Goal: Register for event/course

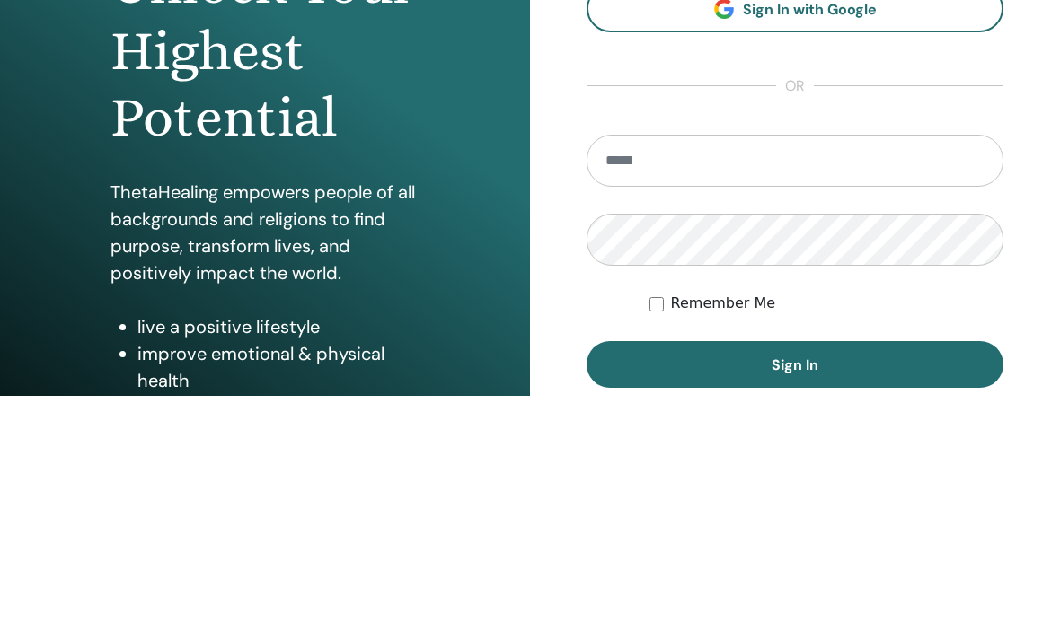
scroll to position [244, 0]
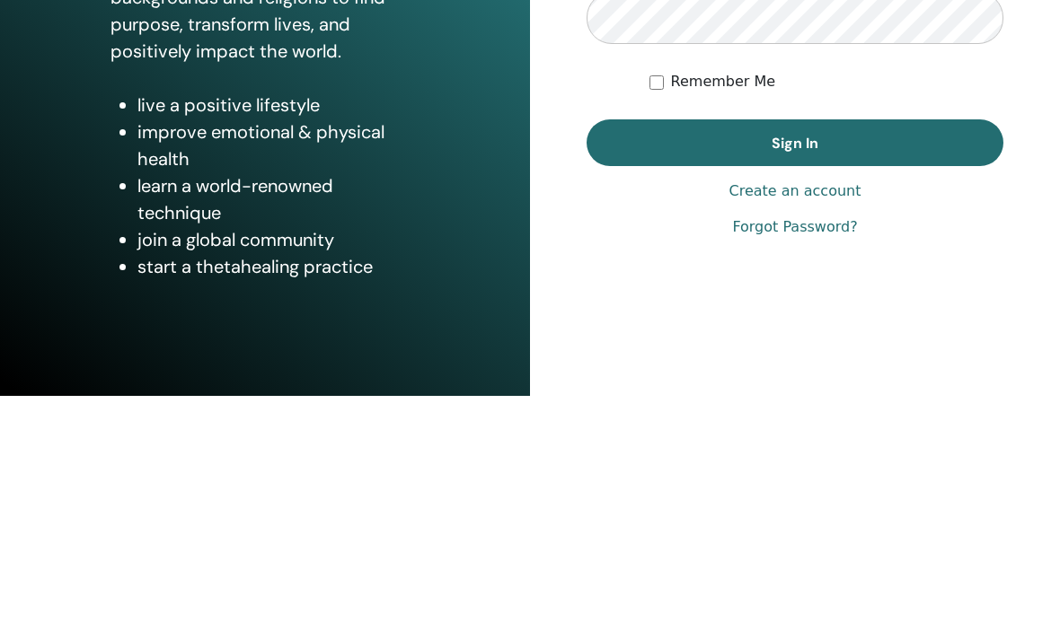
type input "**********"
click at [795, 365] on button "Sign In" at bounding box center [794, 387] width 417 height 47
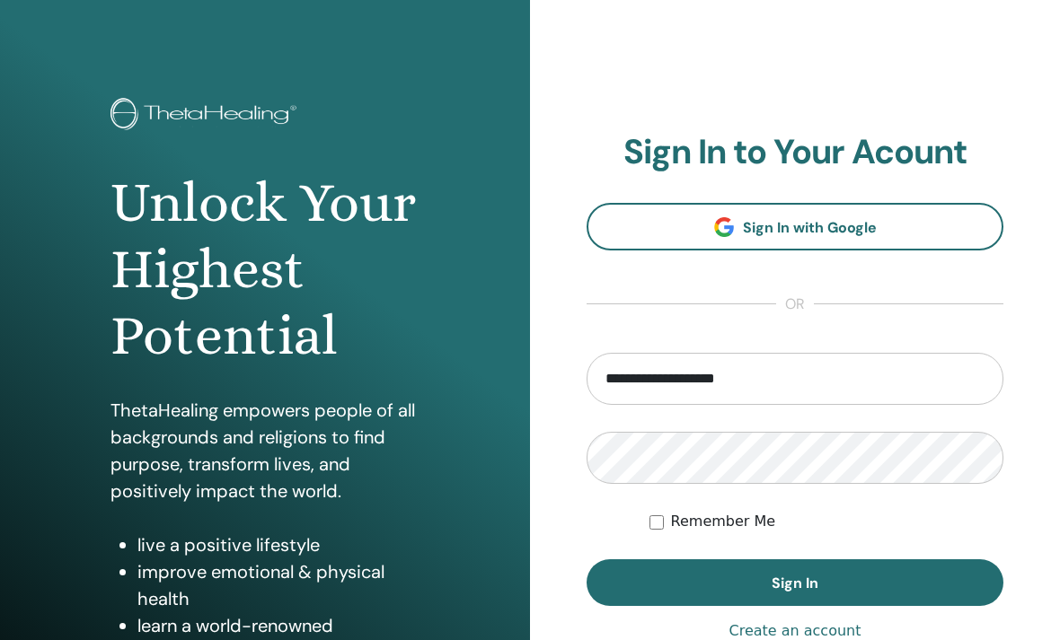
scroll to position [0, 0]
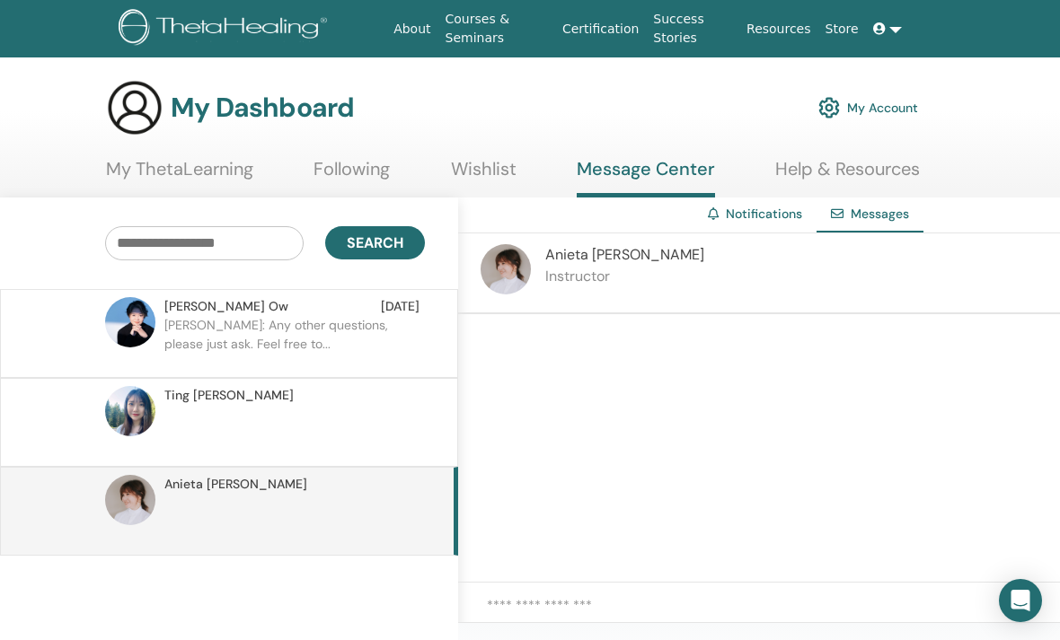
click at [235, 418] on p at bounding box center [294, 432] width 260 height 54
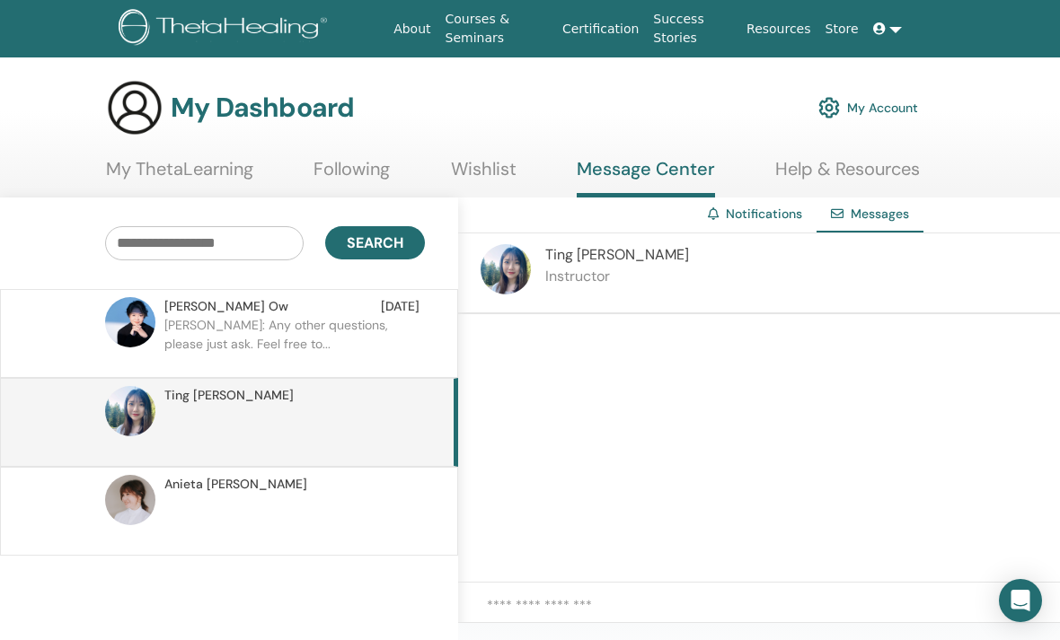
click at [240, 495] on p at bounding box center [294, 521] width 260 height 54
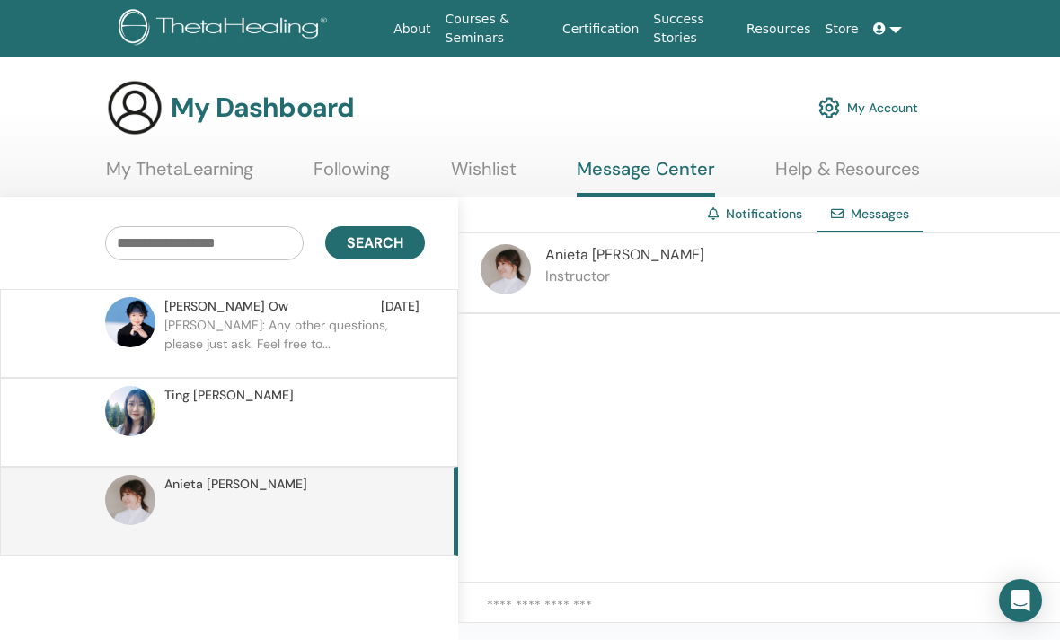
click at [552, 282] on p "Instructor" at bounding box center [624, 277] width 159 height 22
click at [300, 406] on p at bounding box center [294, 432] width 260 height 54
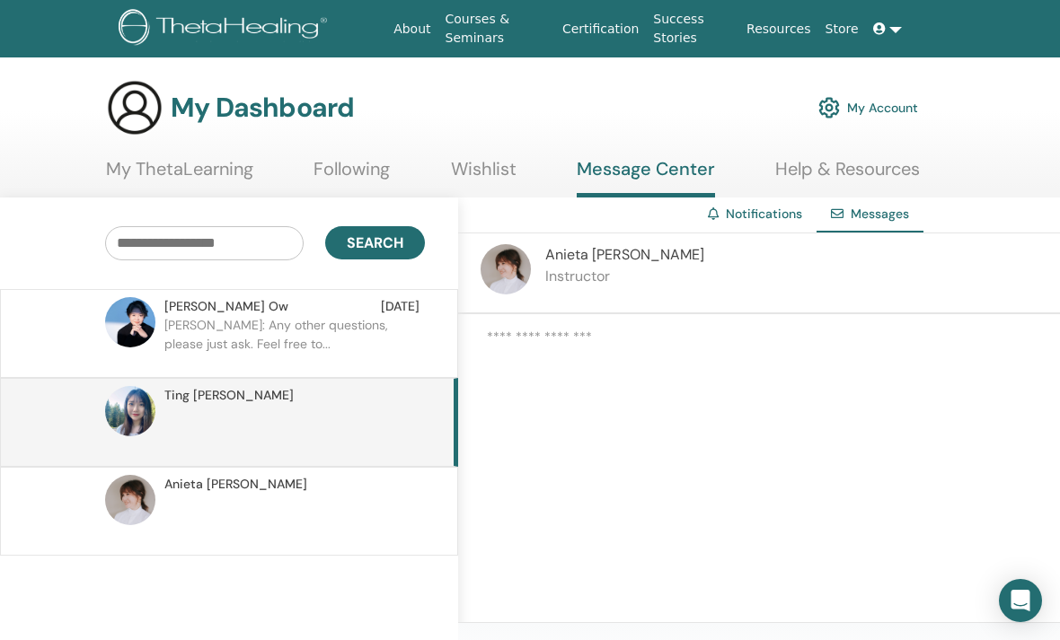
click at [250, 352] on p "Yee Leng: Any other questions, please just ask. Feel free to..." at bounding box center [294, 343] width 260 height 54
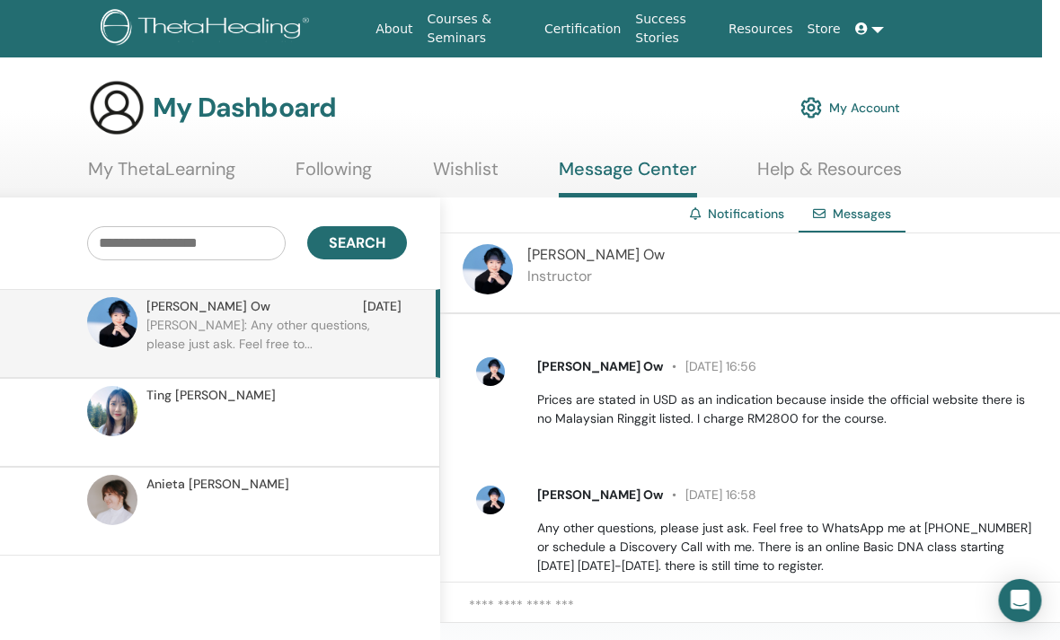
scroll to position [0, 18]
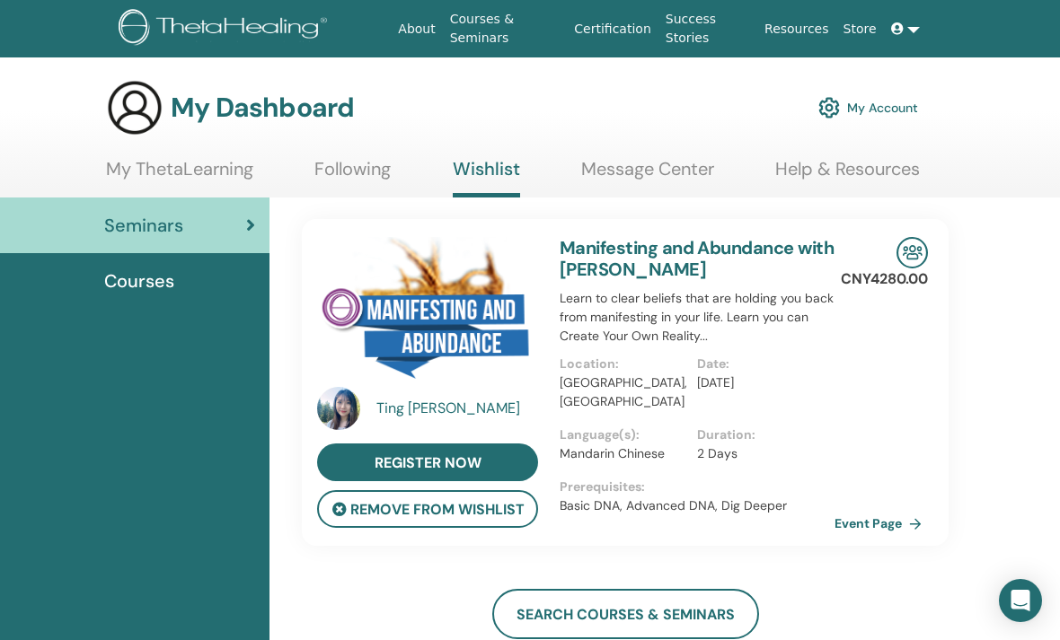
click at [365, 168] on link "Following" at bounding box center [352, 175] width 76 height 35
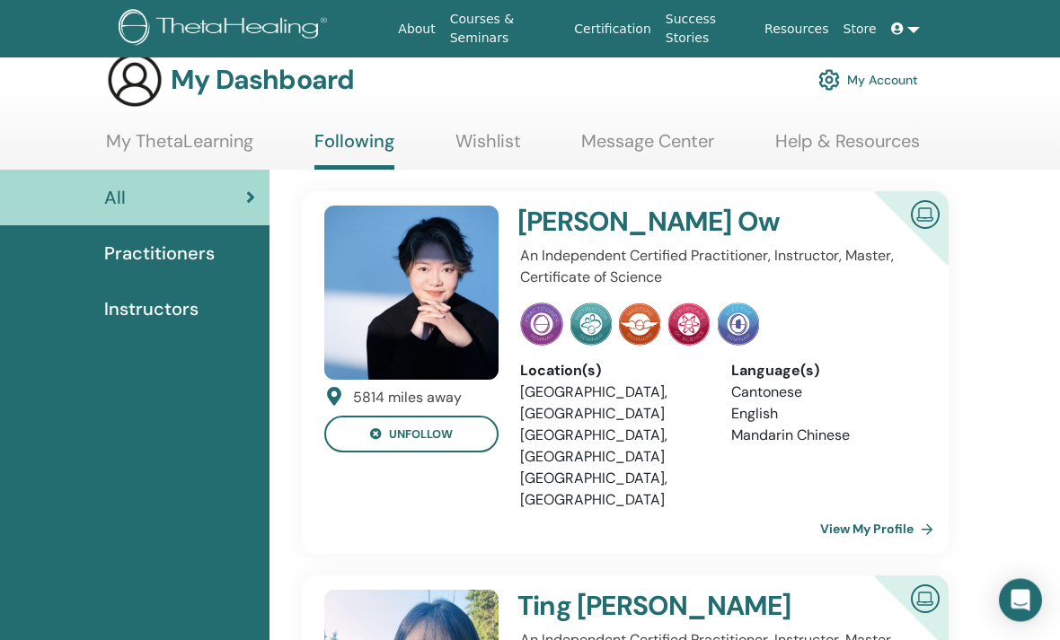
scroll to position [22, 0]
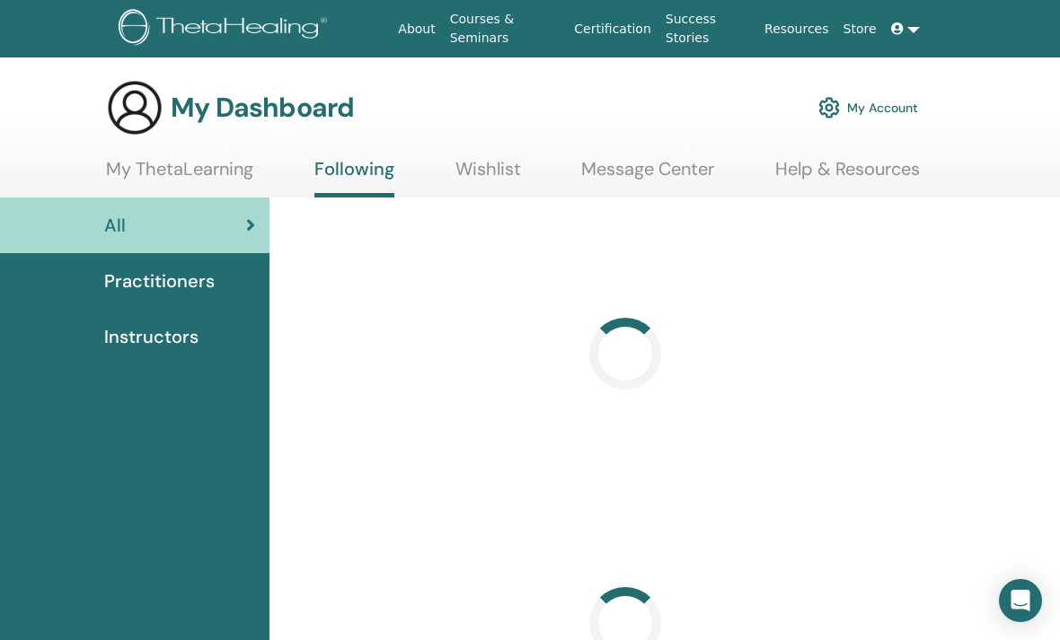
scroll to position [22, 0]
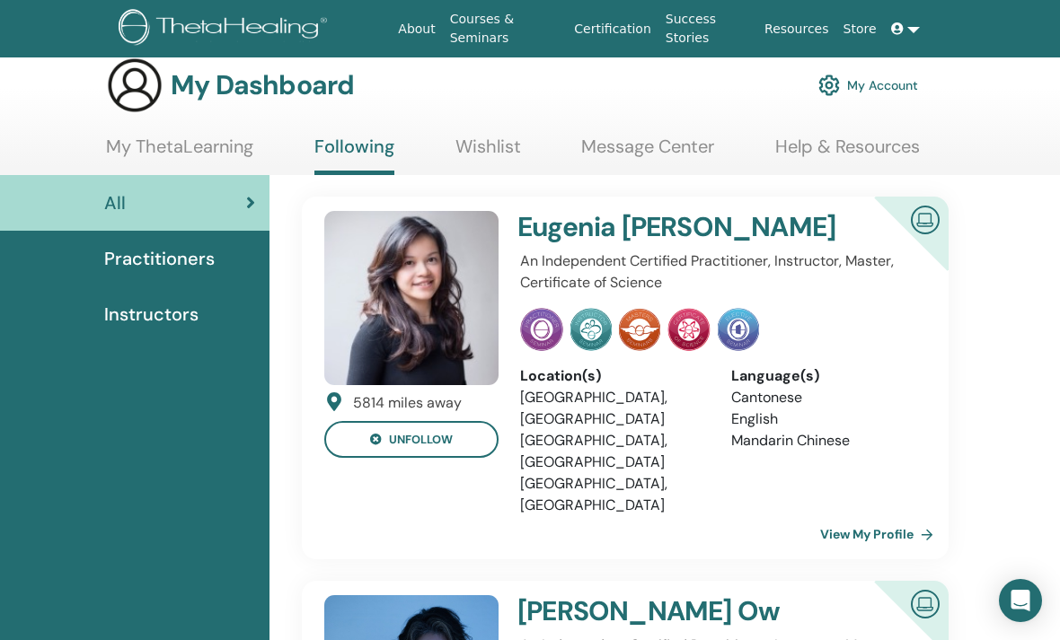
click at [172, 237] on link "Practitioners" at bounding box center [134, 259] width 269 height 56
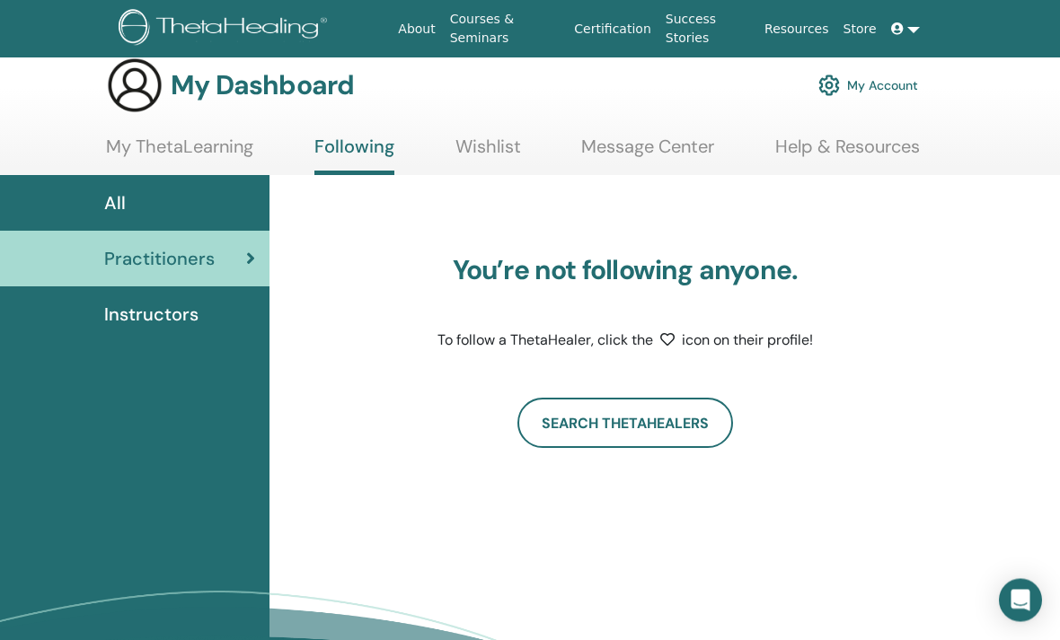
scroll to position [22, 0]
click at [151, 319] on span "Instructors" at bounding box center [151, 314] width 94 height 27
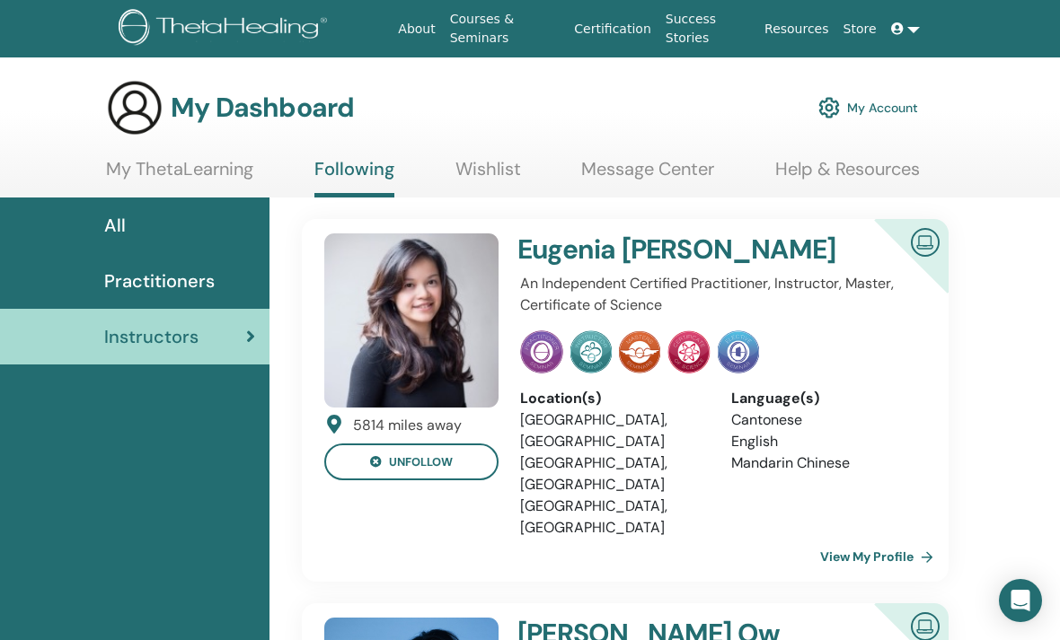
scroll to position [0, 18]
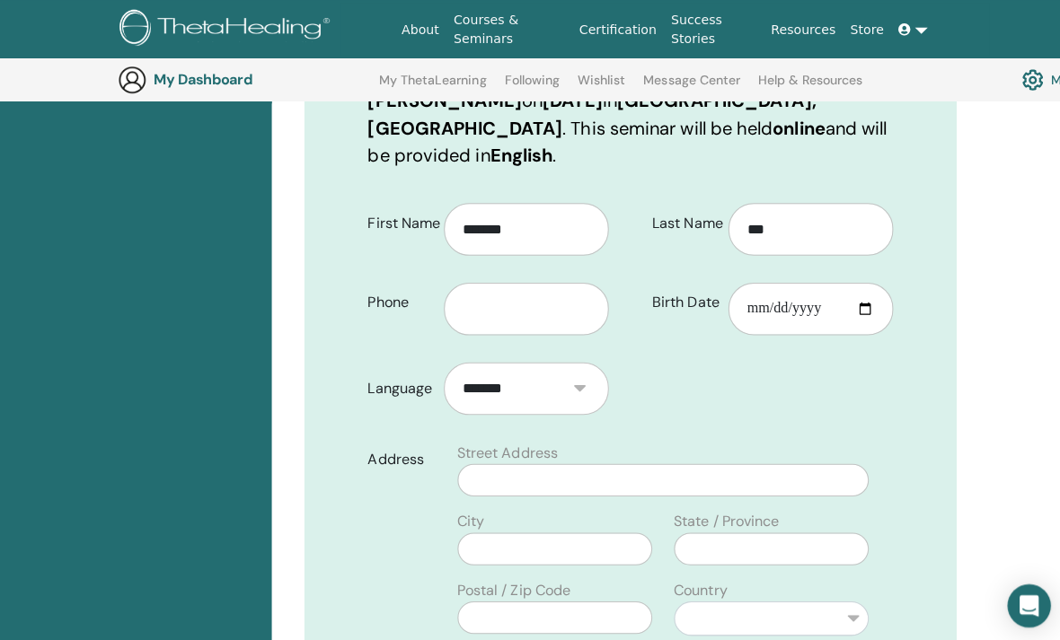
scroll to position [389, 0]
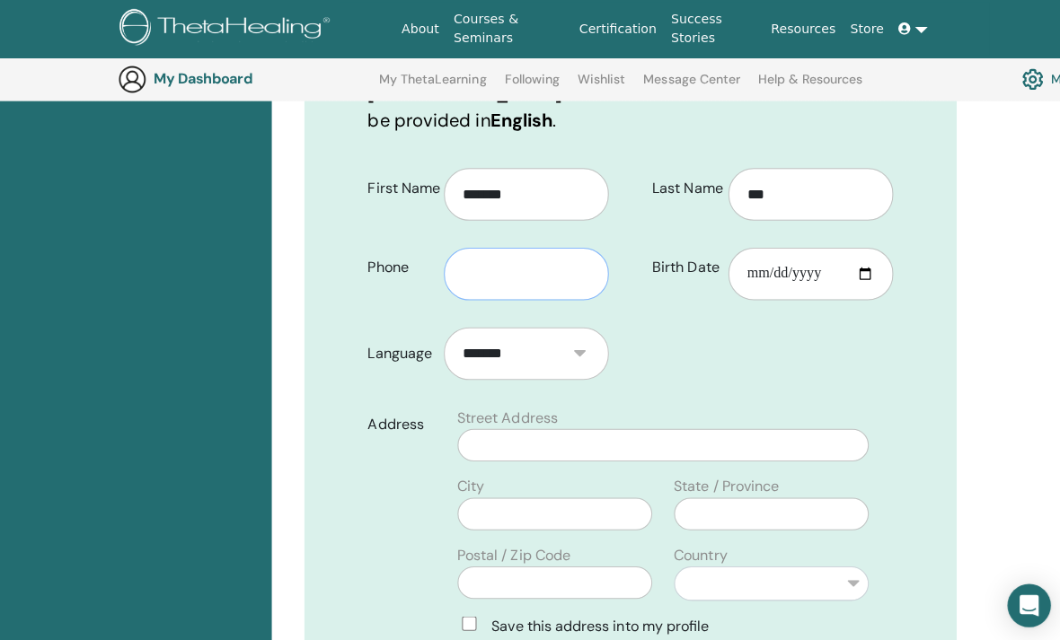
click at [559, 246] on input "text" at bounding box center [521, 272] width 163 height 52
click at [816, 255] on input "Birth Date" at bounding box center [803, 272] width 163 height 52
type input "**********"
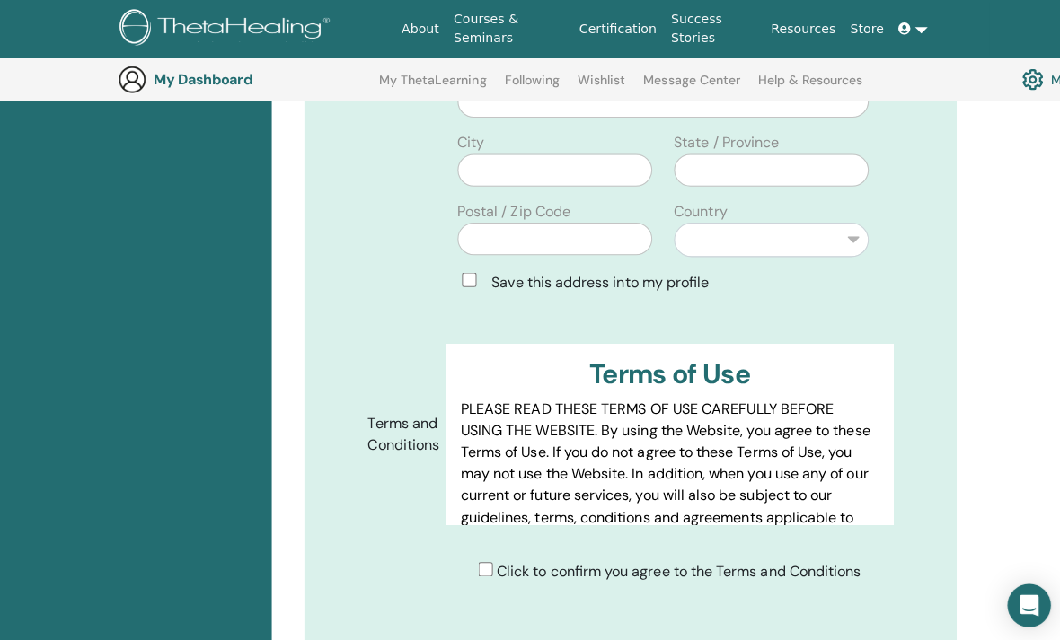
scroll to position [752, 0]
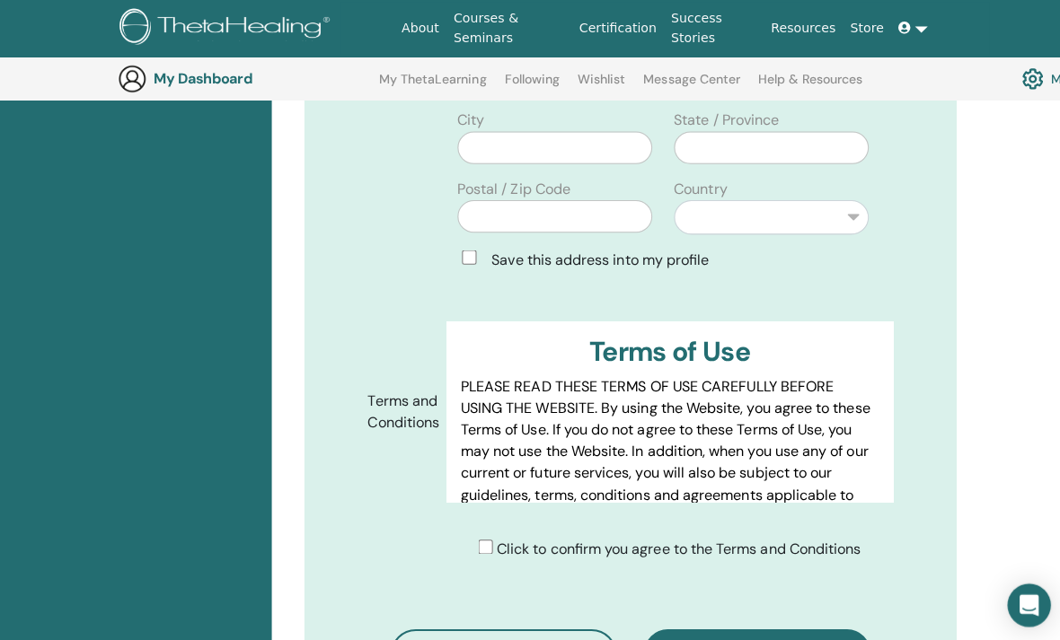
click at [567, 536] on span "Click to confirm you agree to the Terms and Conditions" at bounding box center [672, 545] width 361 height 19
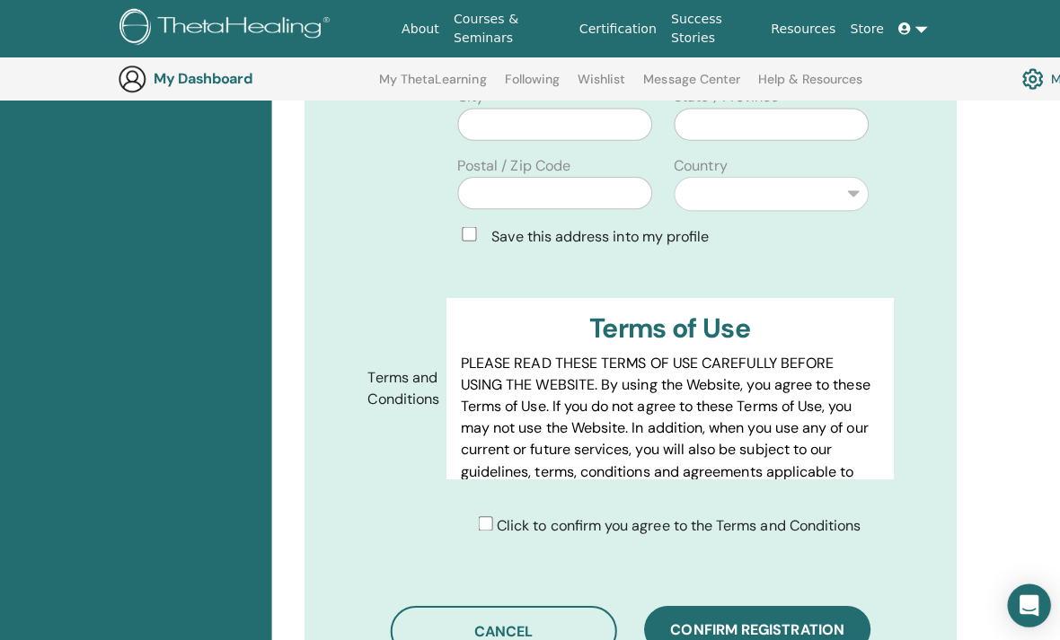
scroll to position [822, 0]
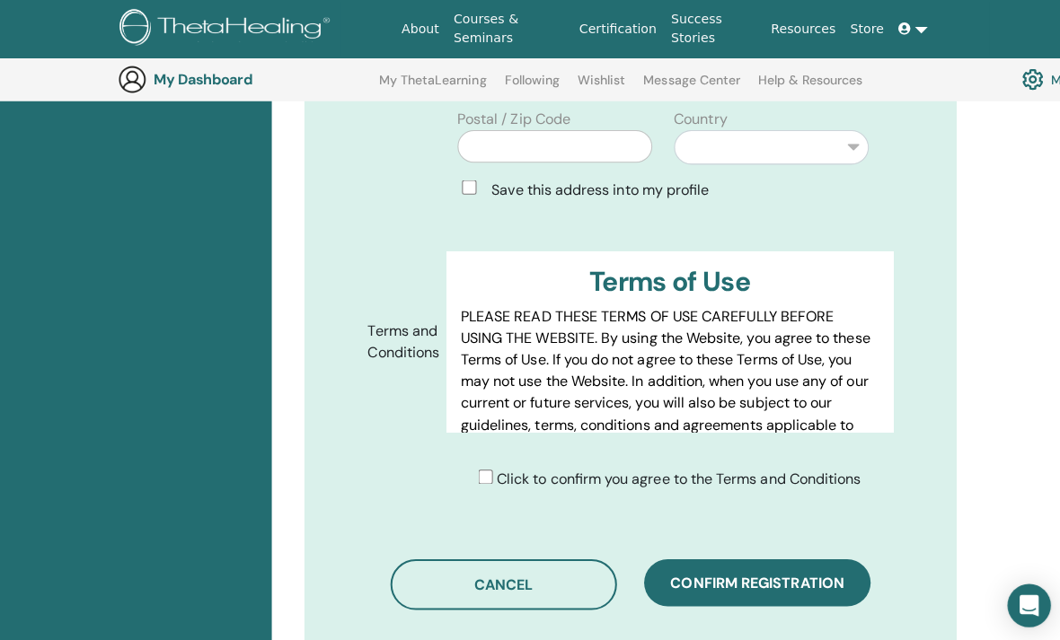
click at [786, 569] on span "Confirm registration" at bounding box center [751, 578] width 172 height 19
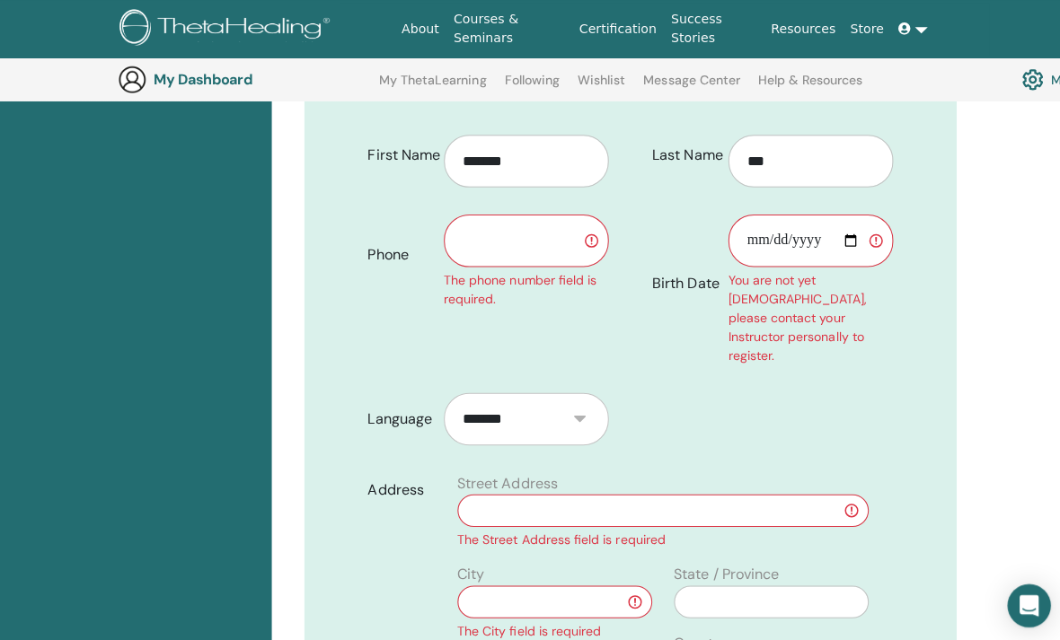
scroll to position [421, 0]
click at [524, 223] on input "text" at bounding box center [521, 240] width 163 height 52
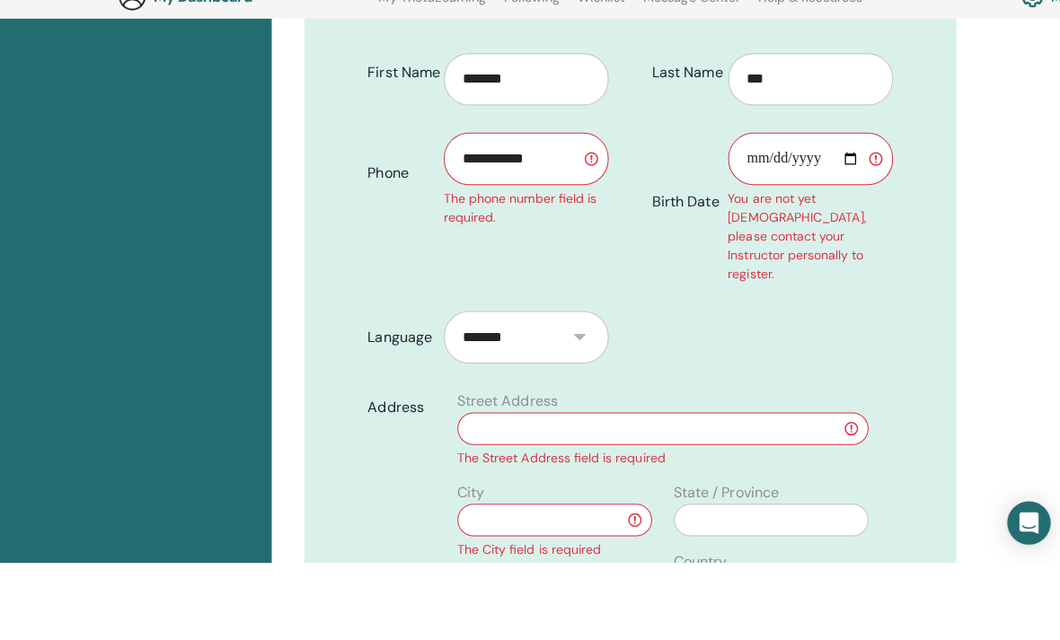
type input "**********"
click at [800, 214] on input "**********" at bounding box center [803, 240] width 163 height 52
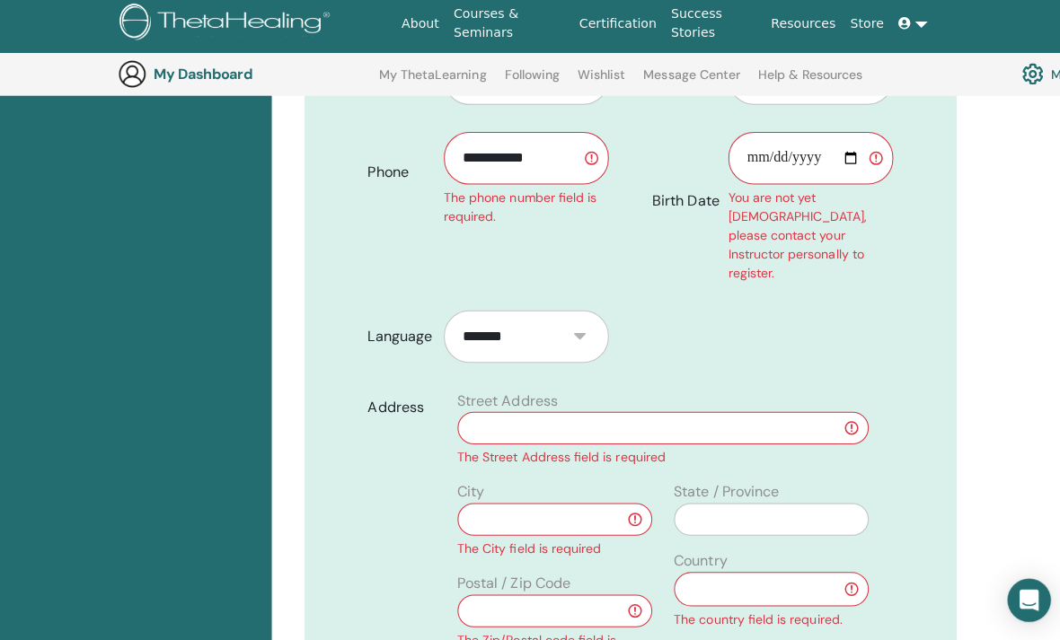
click at [806, 139] on input "**********" at bounding box center [803, 163] width 163 height 52
type input "**********"
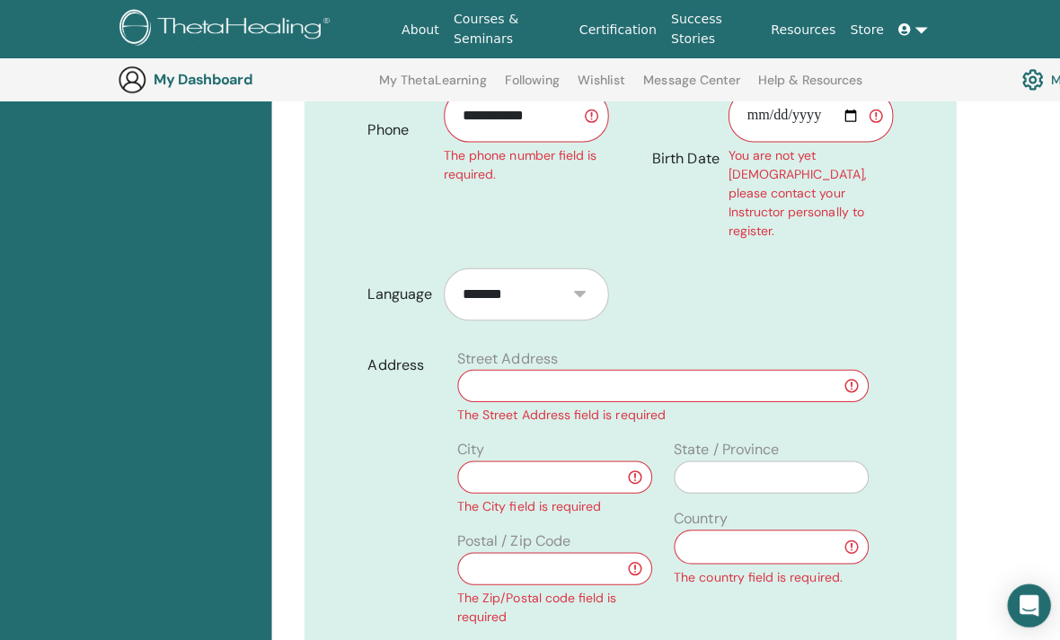
scroll to position [560, 0]
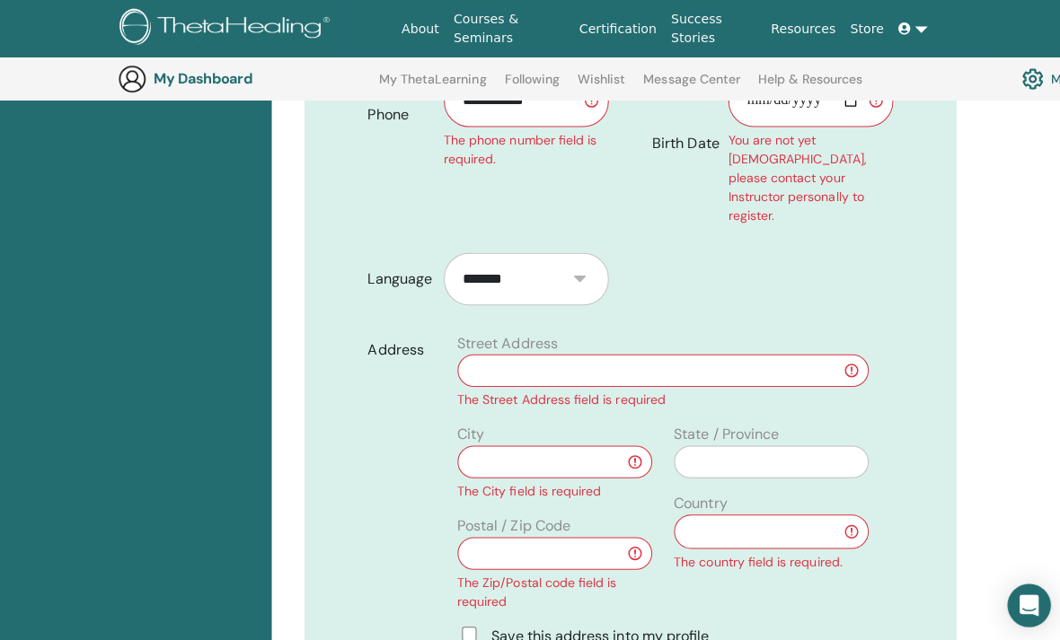
click at [754, 352] on input "text" at bounding box center [658, 368] width 408 height 32
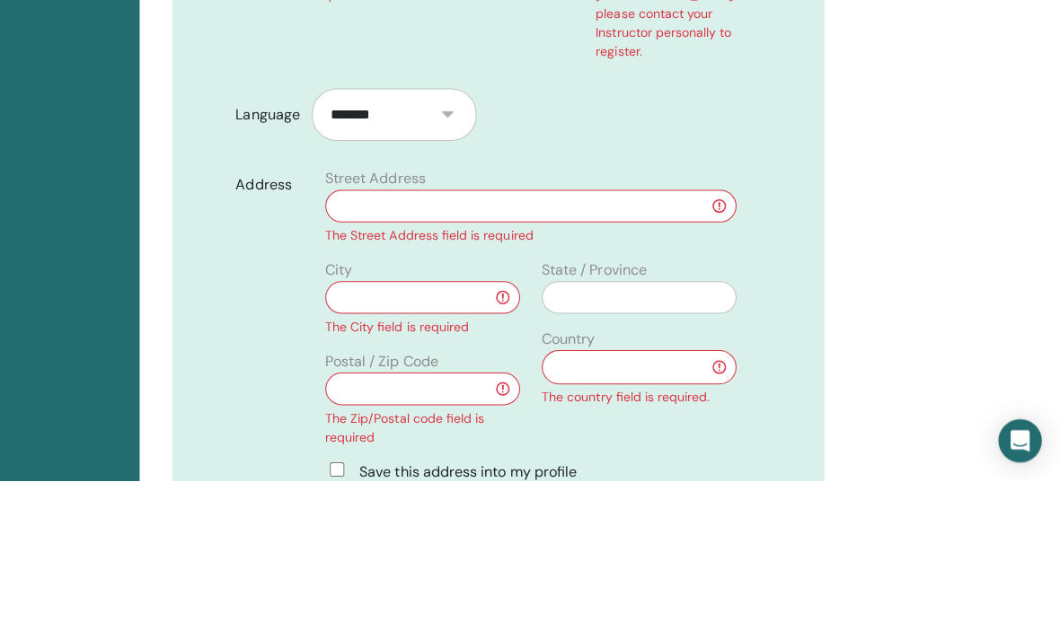
type input "*"
type input "**********"
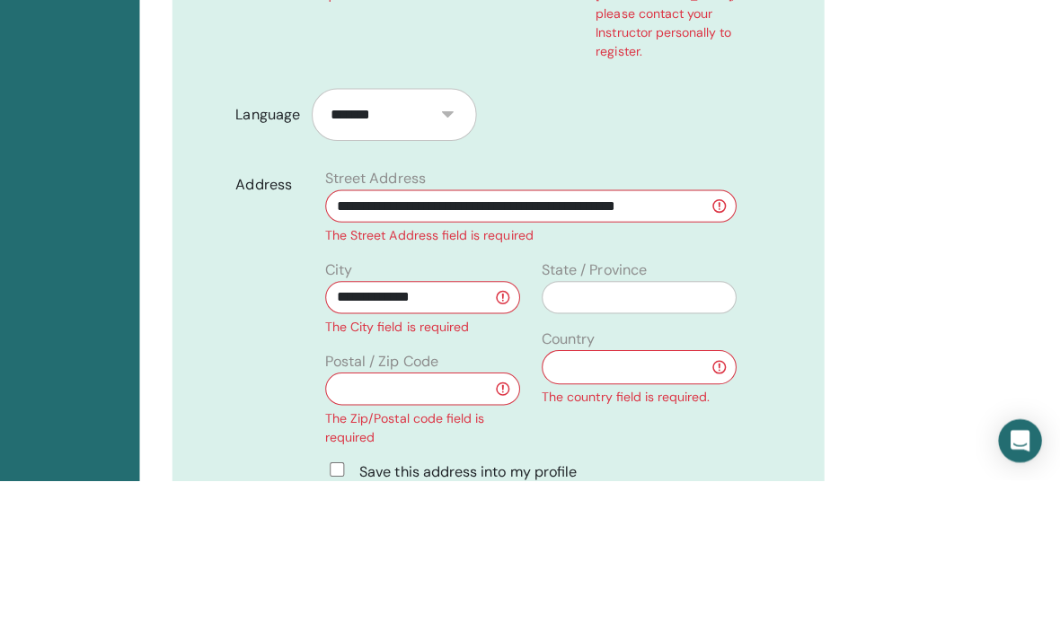
type input "*****"
type input "********"
select select "**"
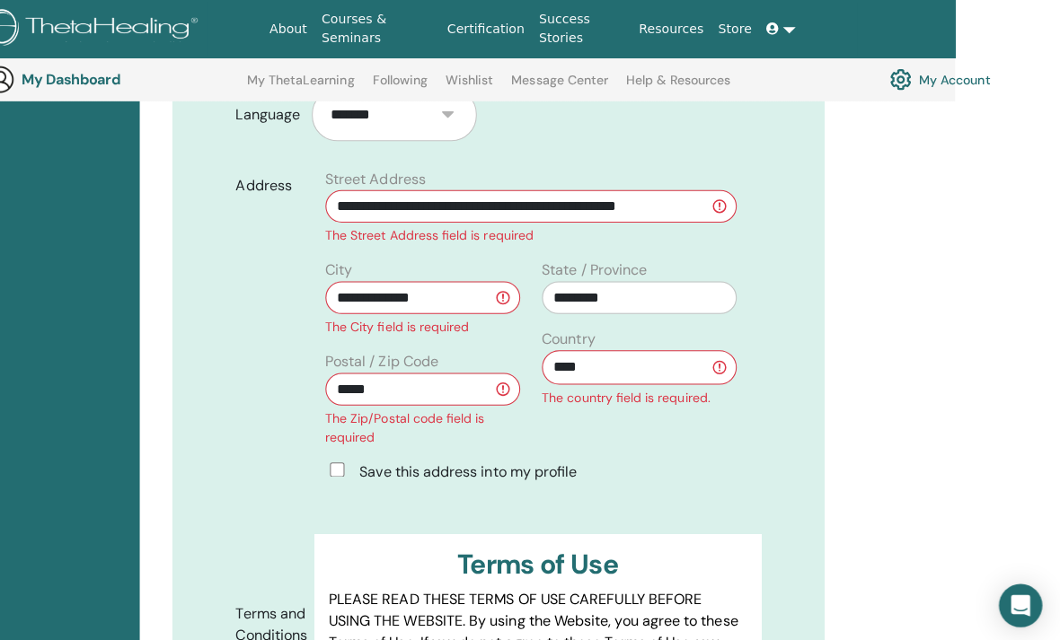
click at [321, 458] on div "Save this address into my profile" at bounding box center [535, 469] width 429 height 22
click at [433, 459] on span "Save this address into my profile" at bounding box center [473, 468] width 216 height 19
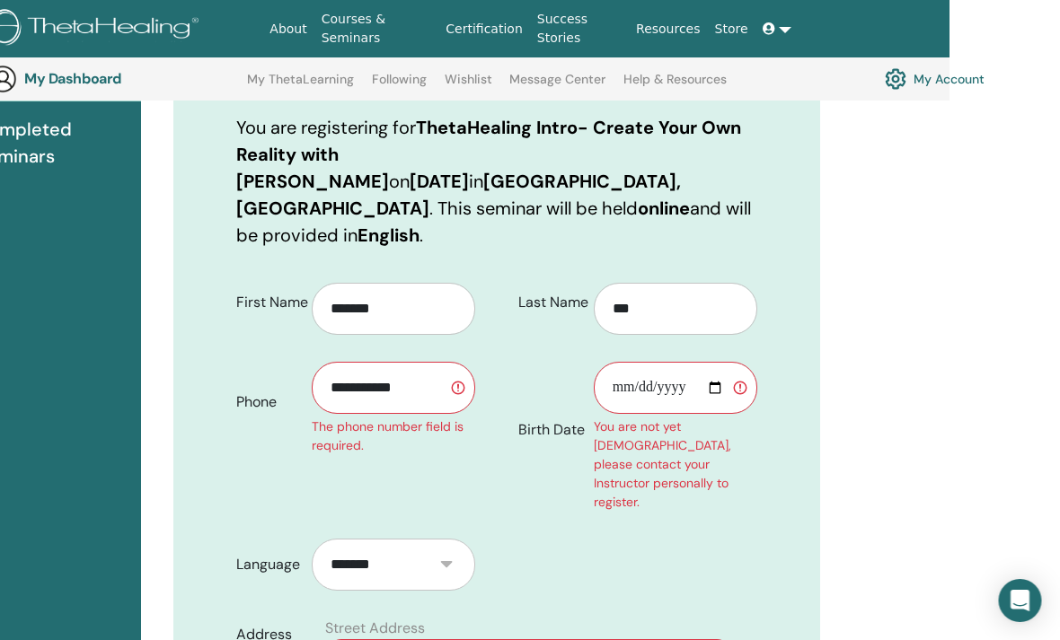
scroll to position [233, 128]
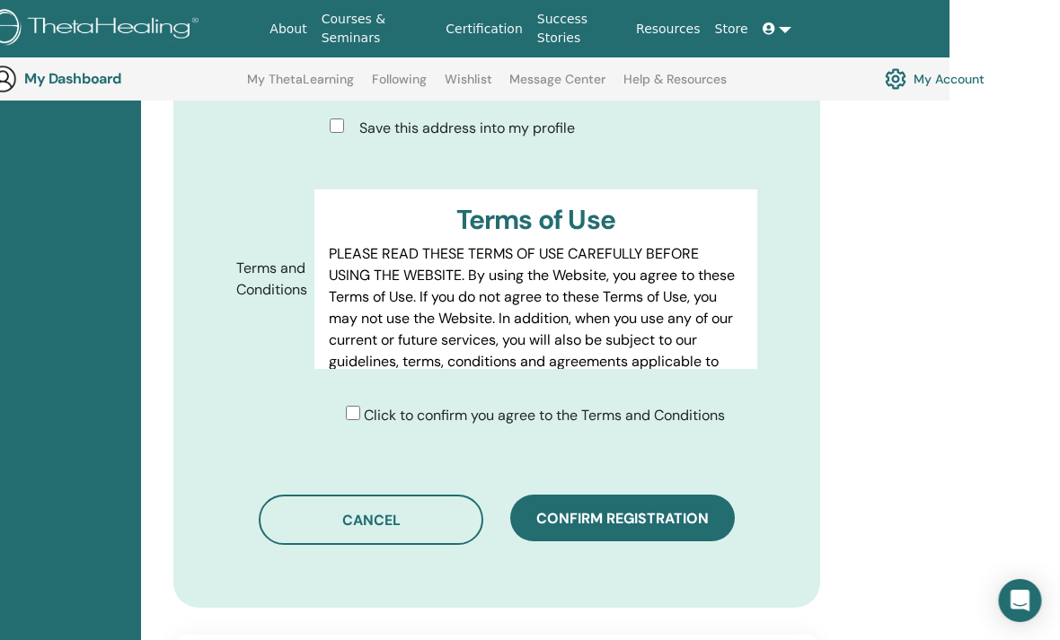
click at [673, 509] on span "Confirm registration" at bounding box center [623, 518] width 172 height 19
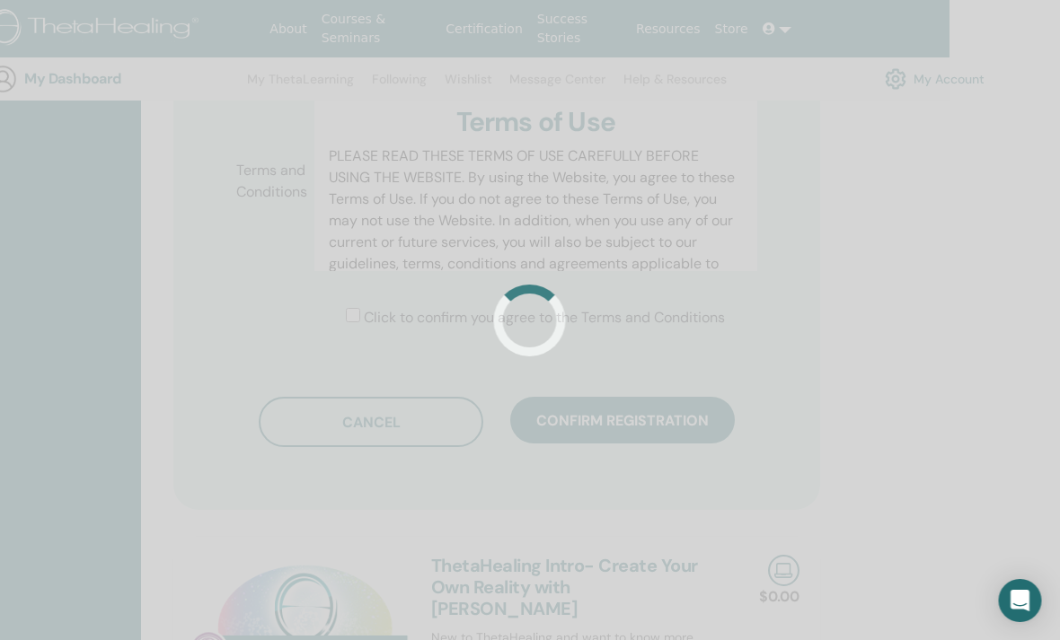
scroll to position [1064, 128]
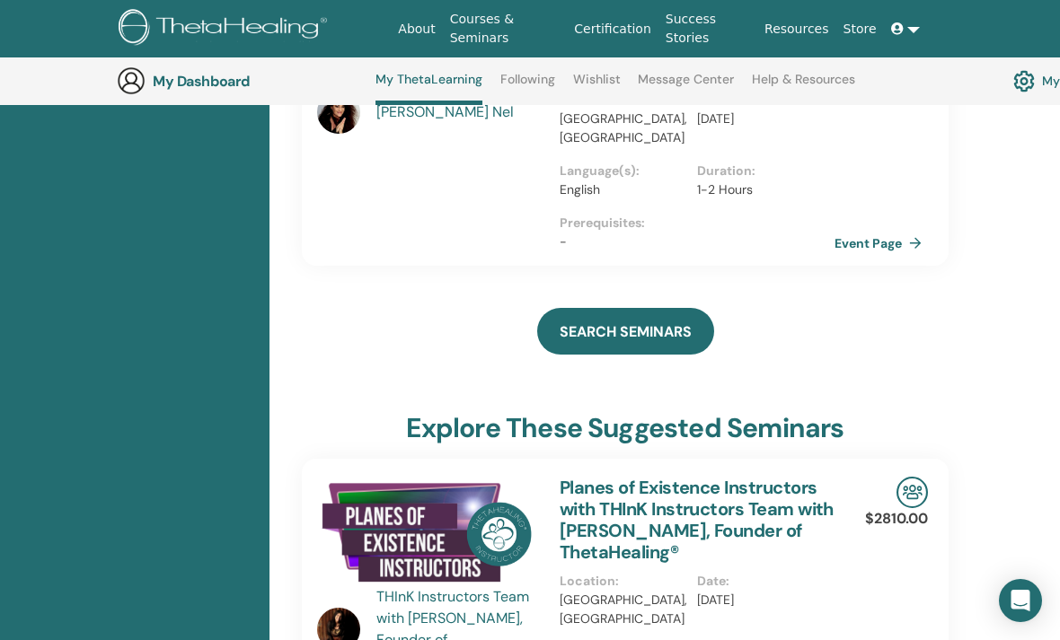
scroll to position [313, 0]
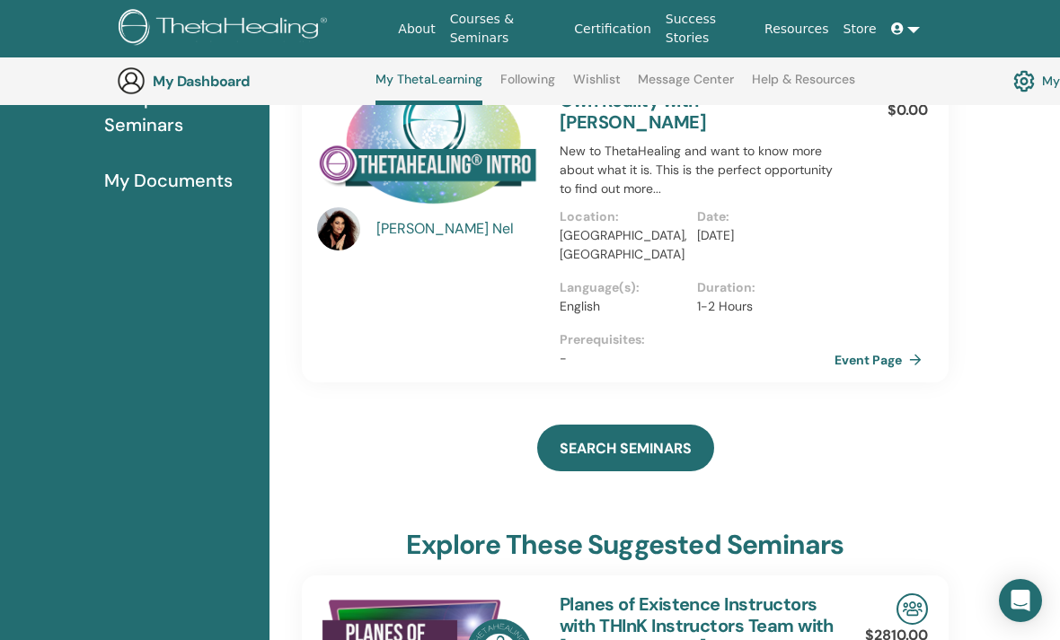
click at [890, 347] on link "Event Page" at bounding box center [881, 360] width 94 height 27
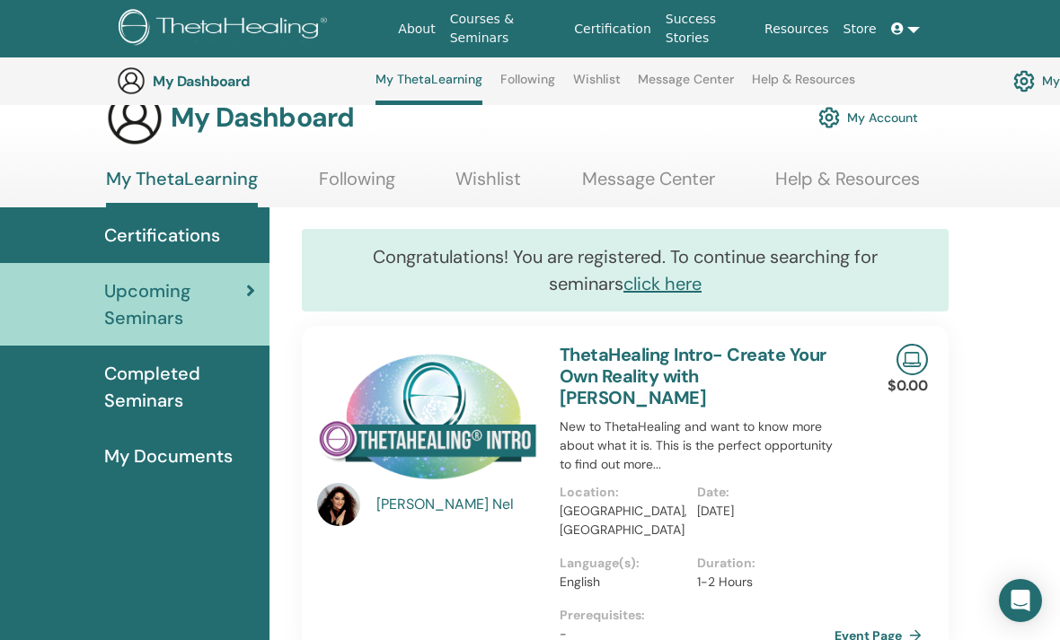
scroll to position [0, 0]
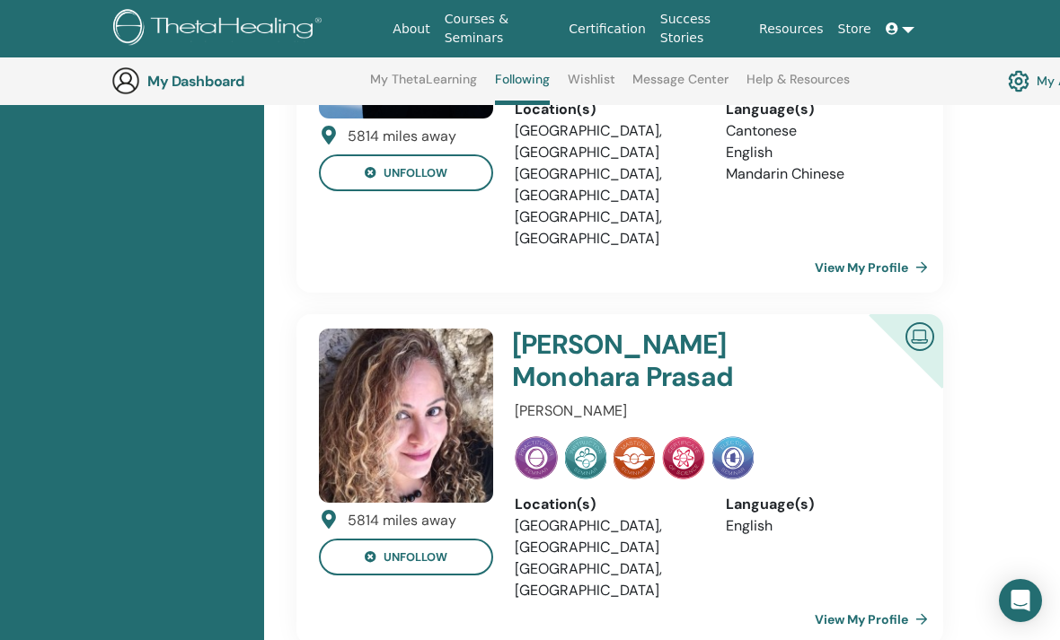
scroll to position [715, 5]
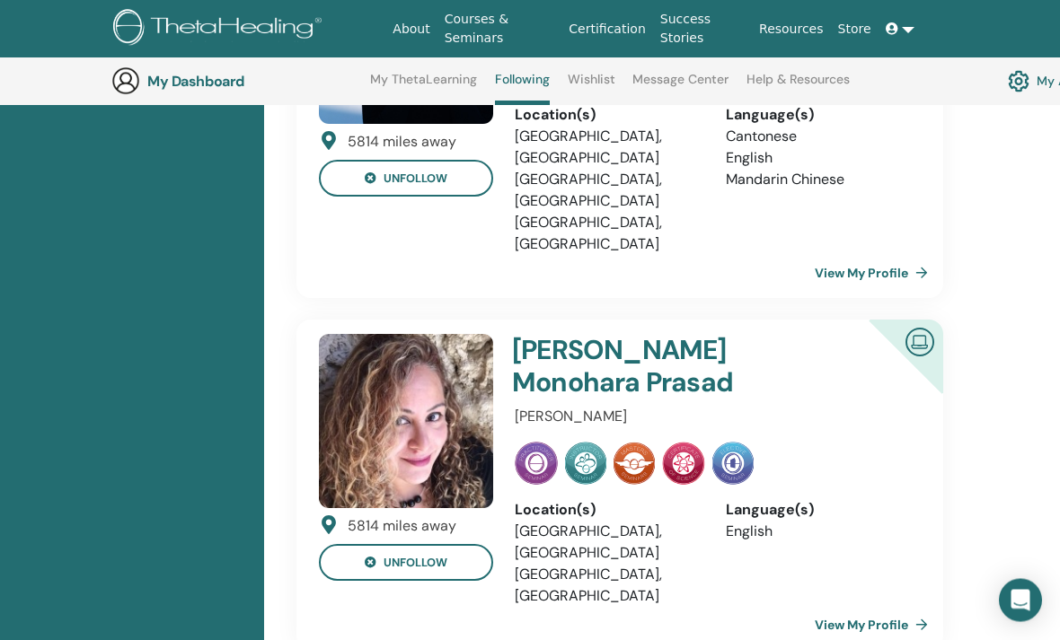
click at [590, 82] on link "Wishlist" at bounding box center [592, 86] width 48 height 29
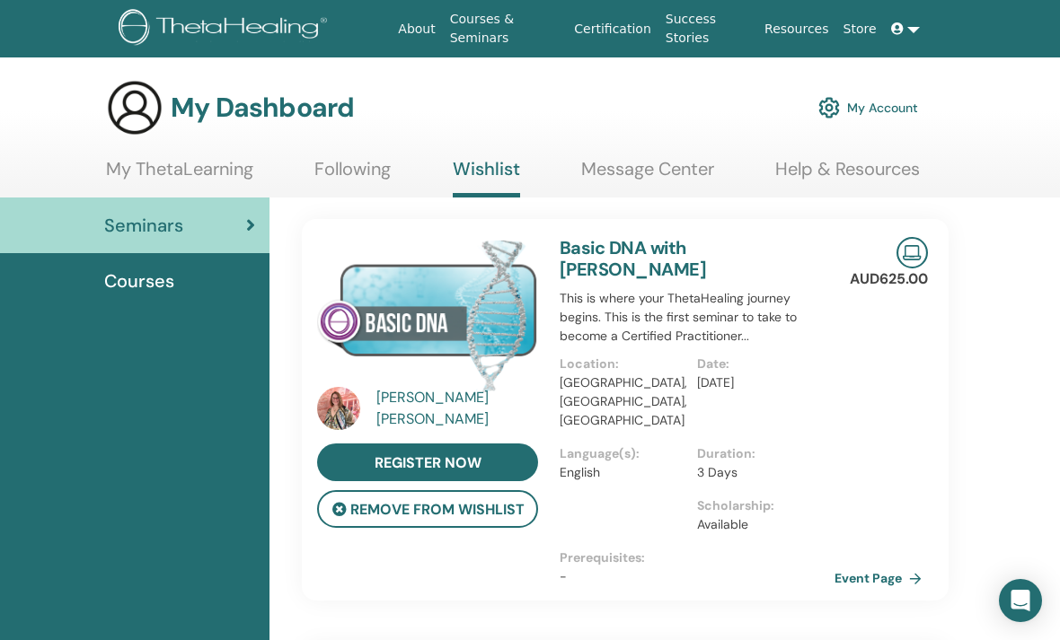
click at [218, 172] on link "My ThetaLearning" at bounding box center [179, 175] width 147 height 35
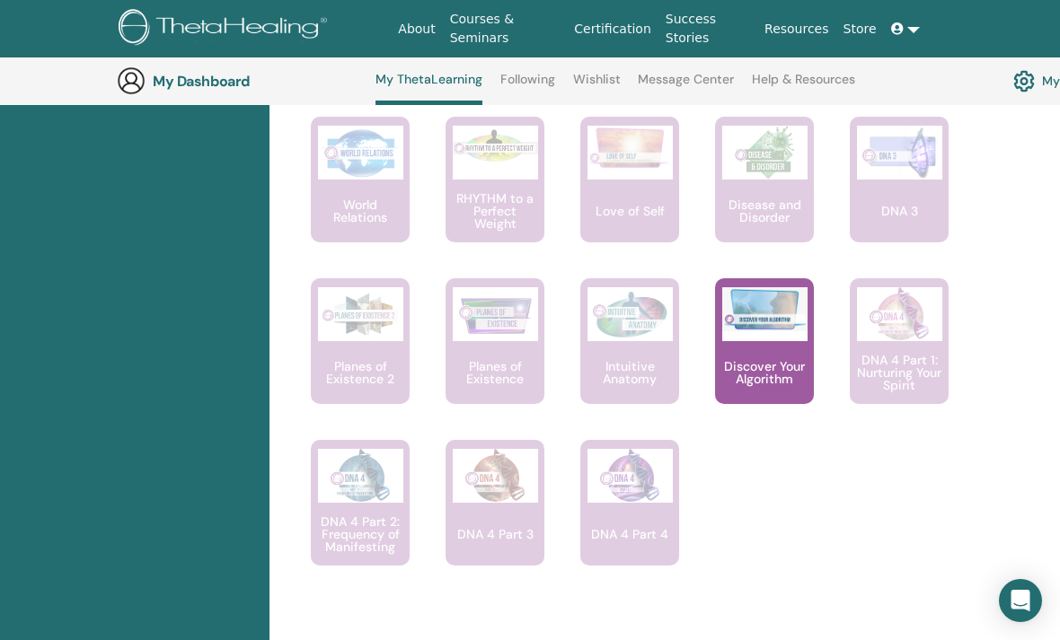
scroll to position [1455, 0]
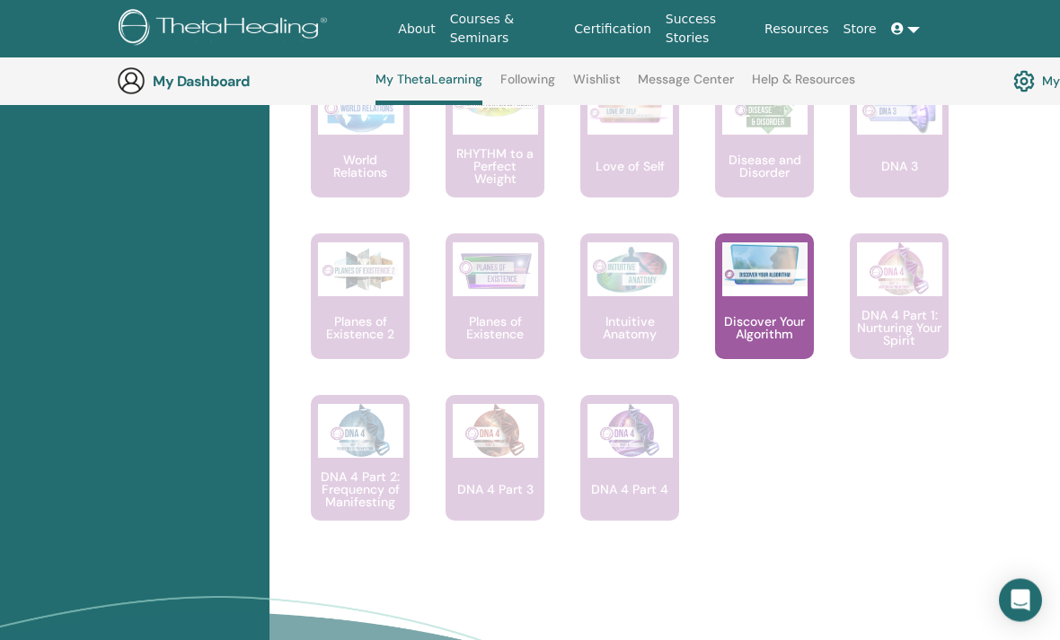
click at [507, 454] on img at bounding box center [495, 432] width 85 height 54
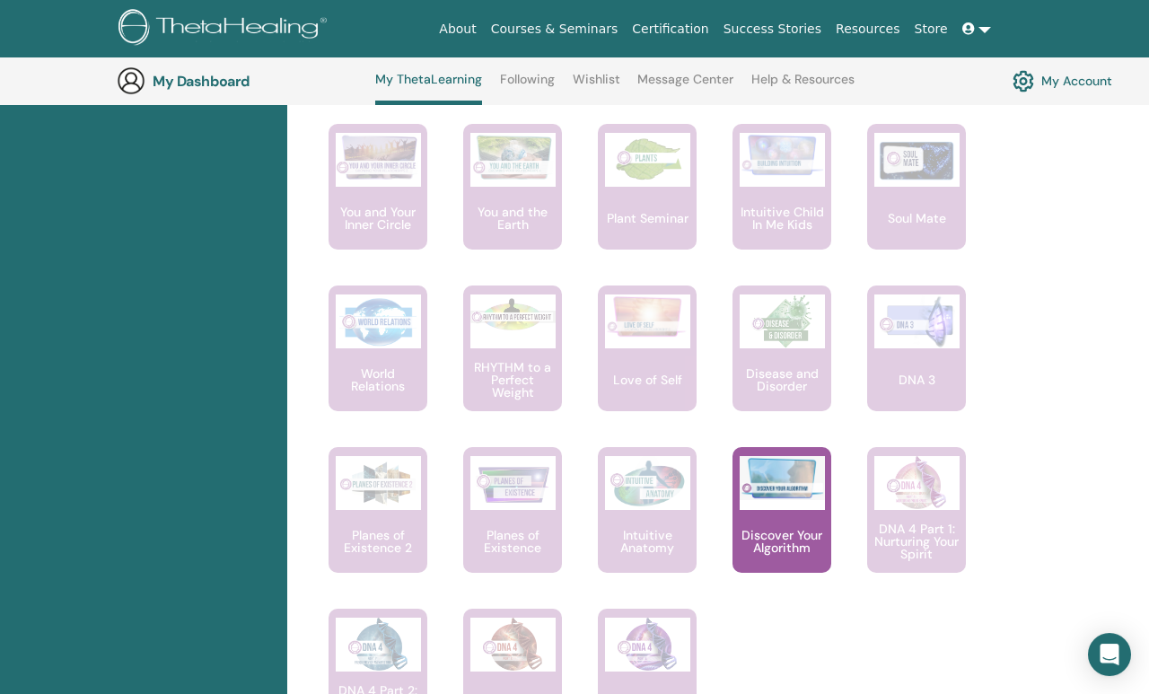
scroll to position [1237, 0]
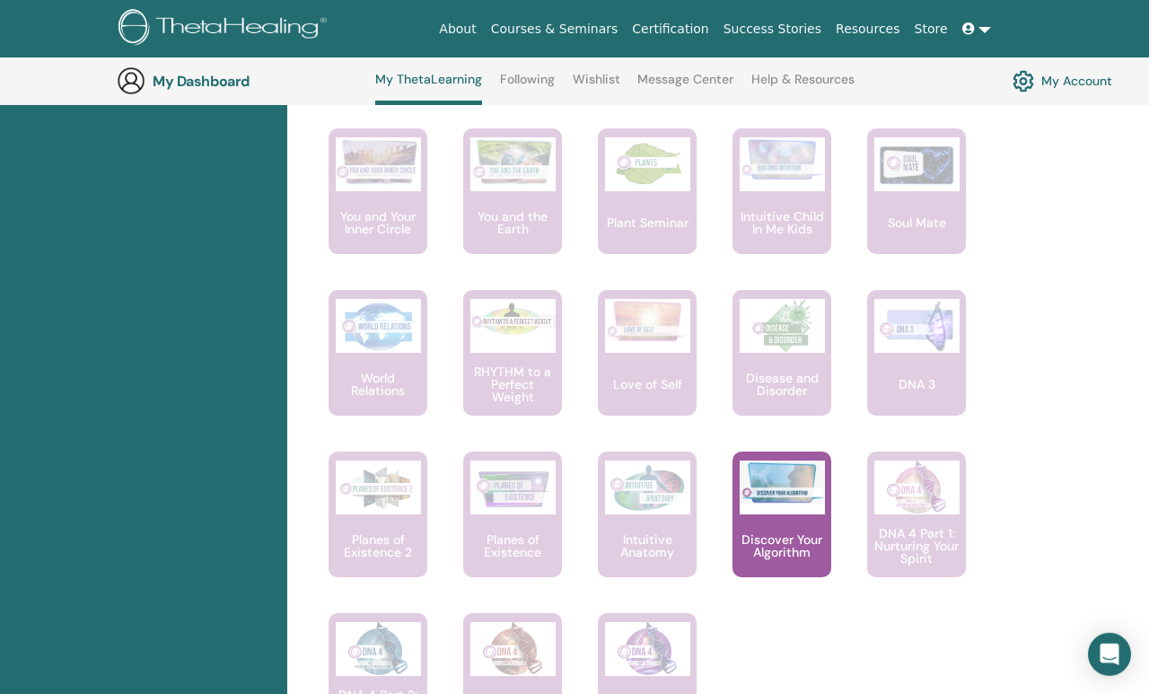
click at [780, 533] on p "Discover Your Algorithm" at bounding box center [782, 545] width 99 height 25
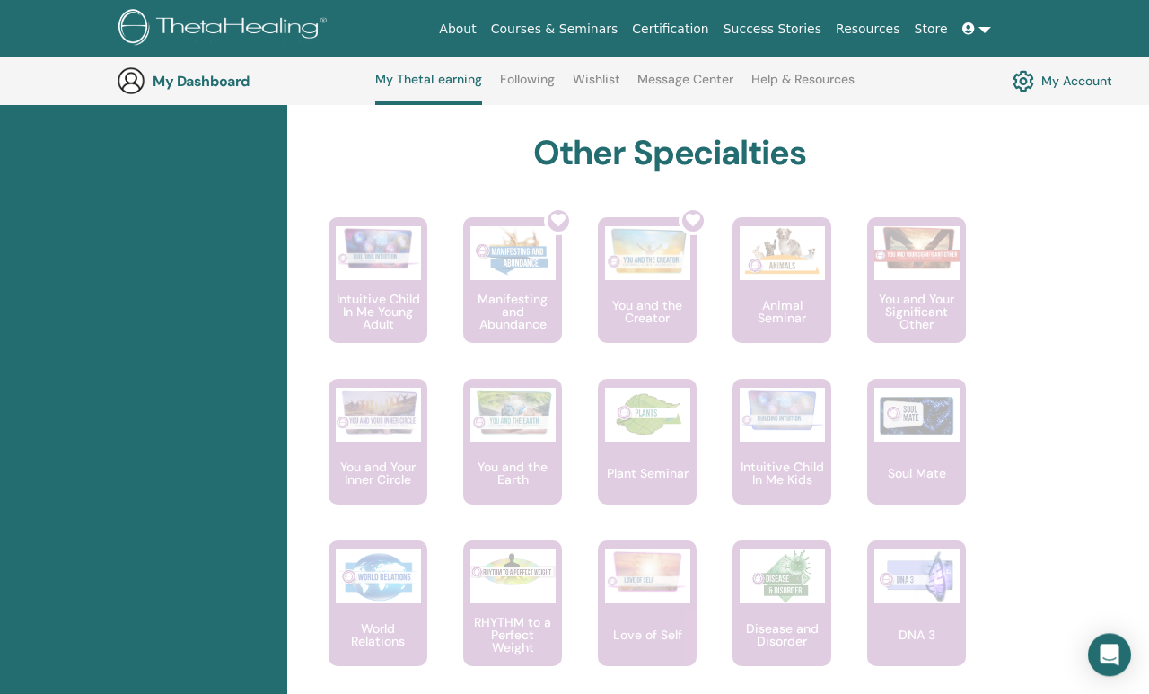
scroll to position [970, 0]
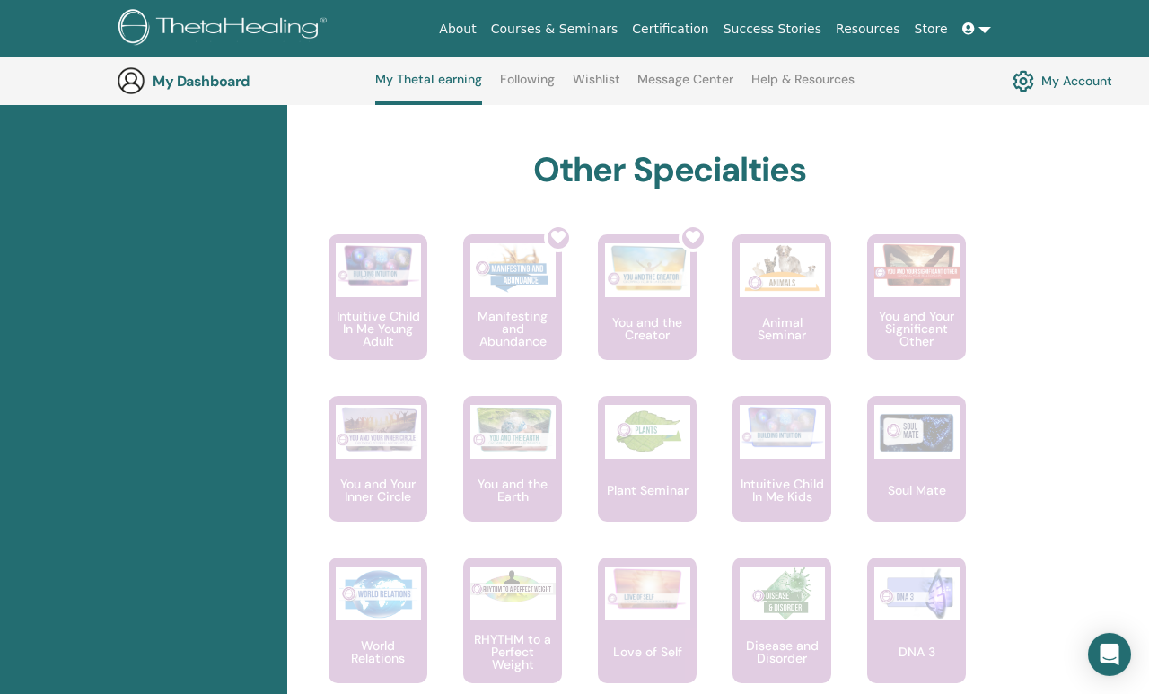
click at [793, 316] on p "Animal Seminar" at bounding box center [782, 328] width 99 height 25
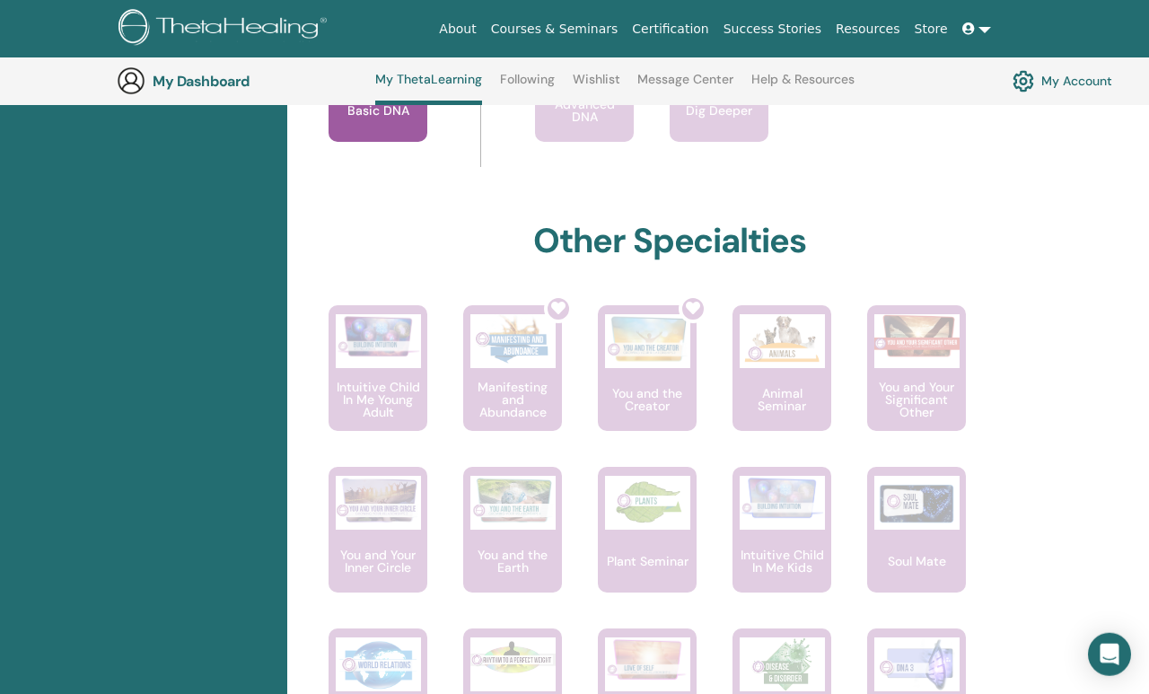
scroll to position [903, 0]
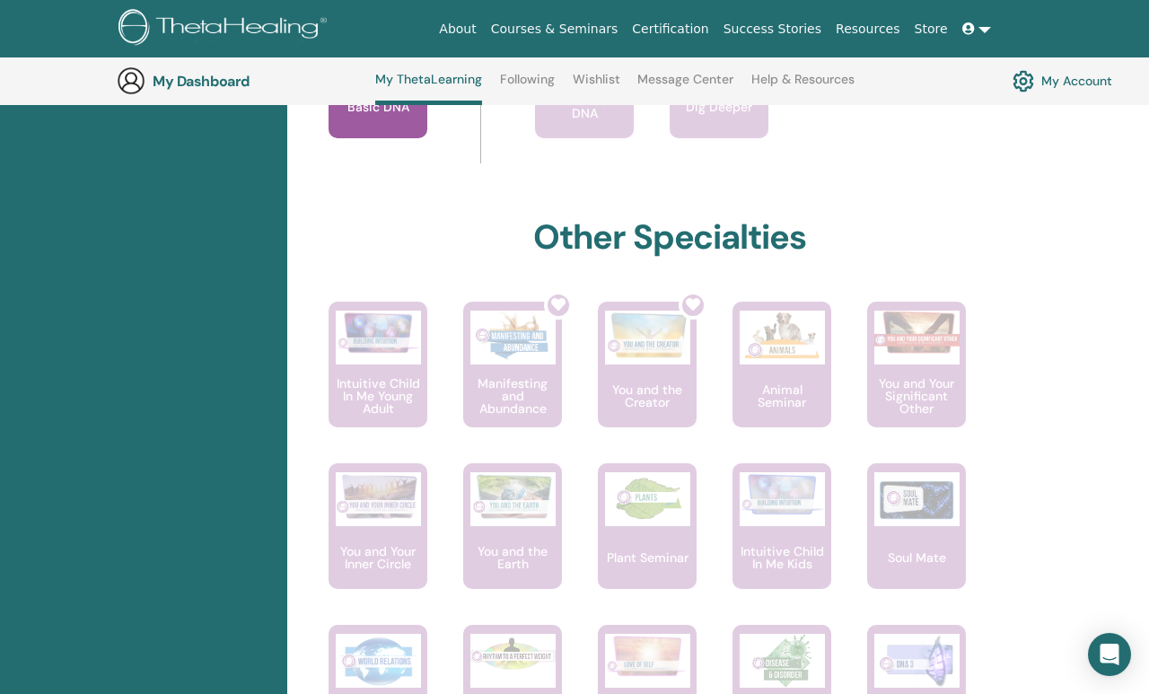
click at [501, 402] on div at bounding box center [523, 372] width 99 height 162
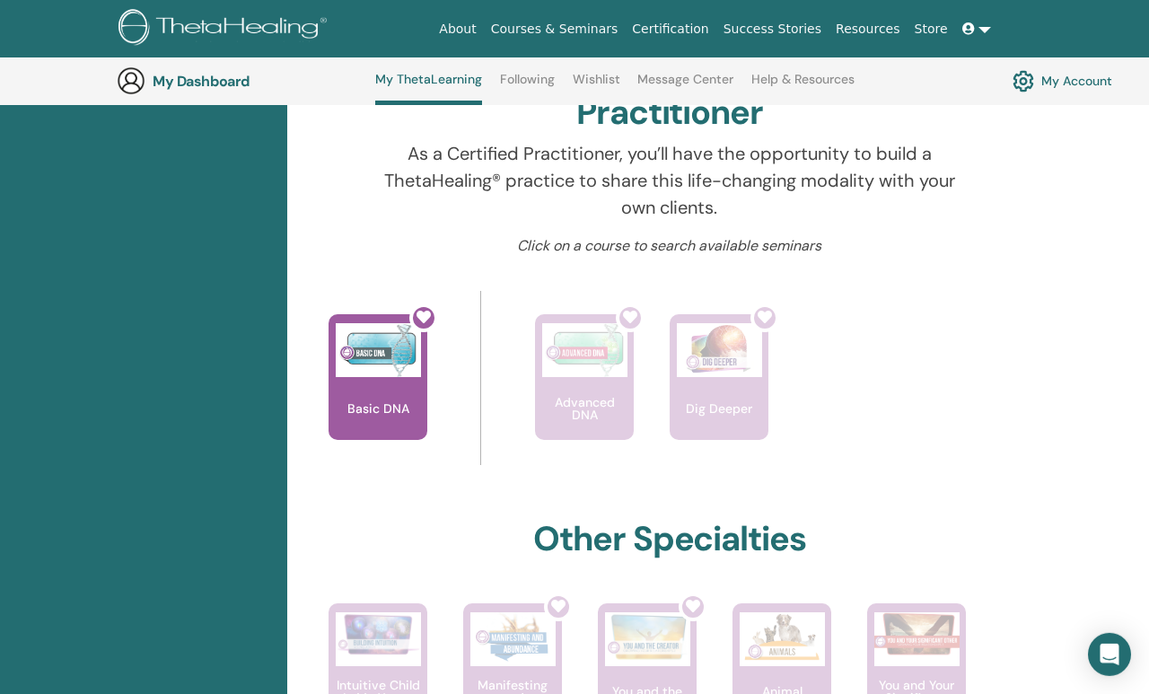
scroll to position [591, 0]
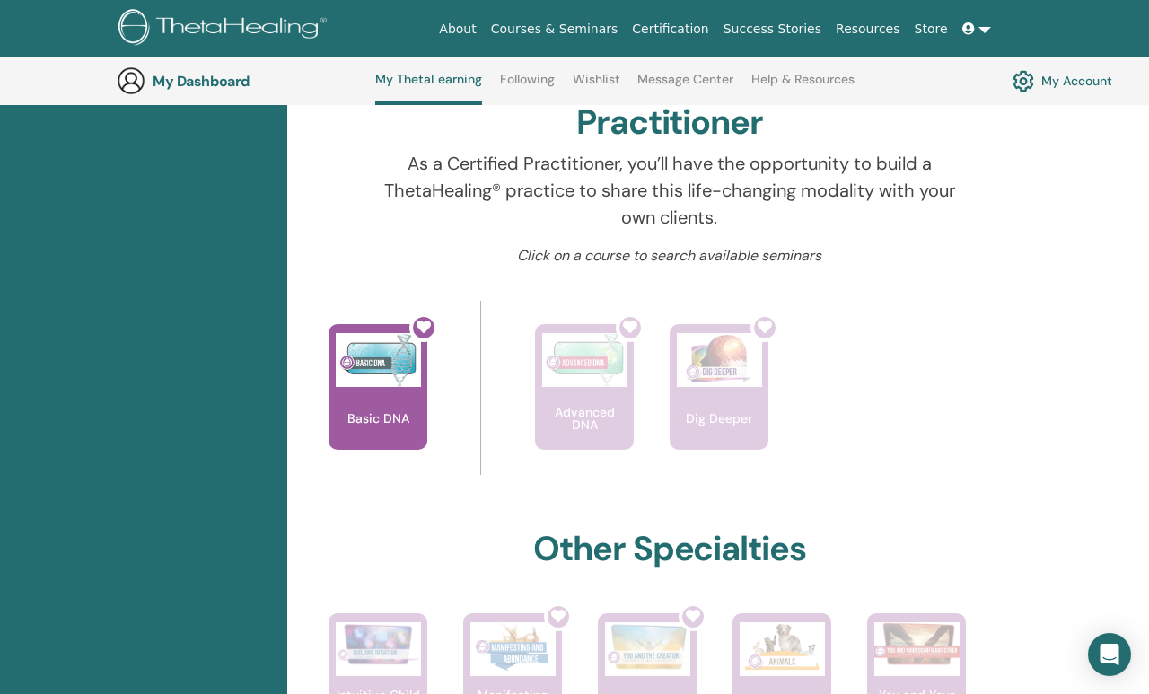
click at [380, 425] on div at bounding box center [388, 394] width 99 height 162
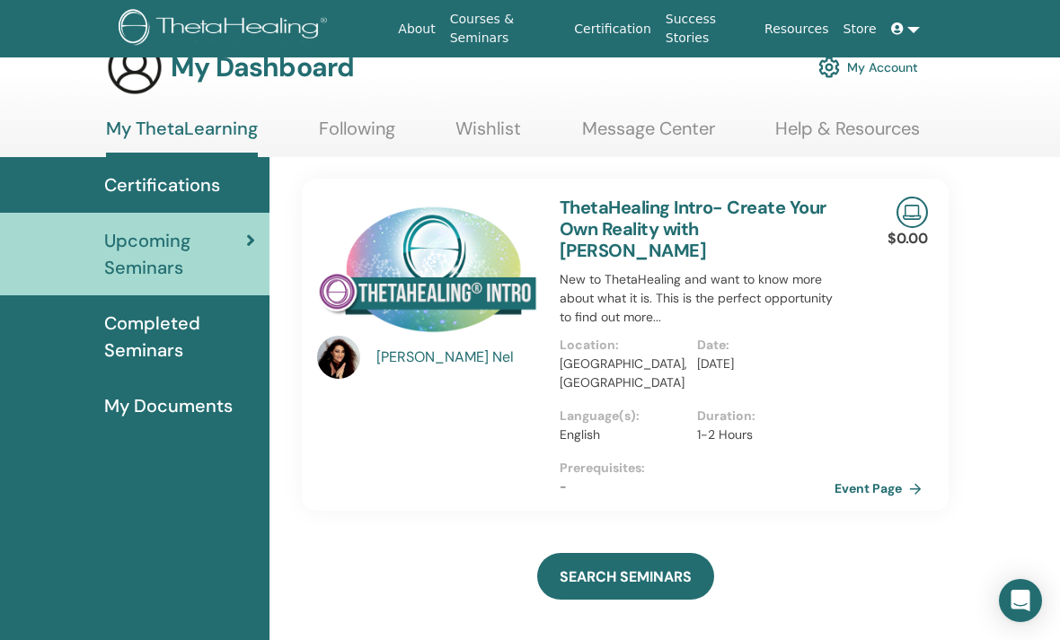
scroll to position [27, 0]
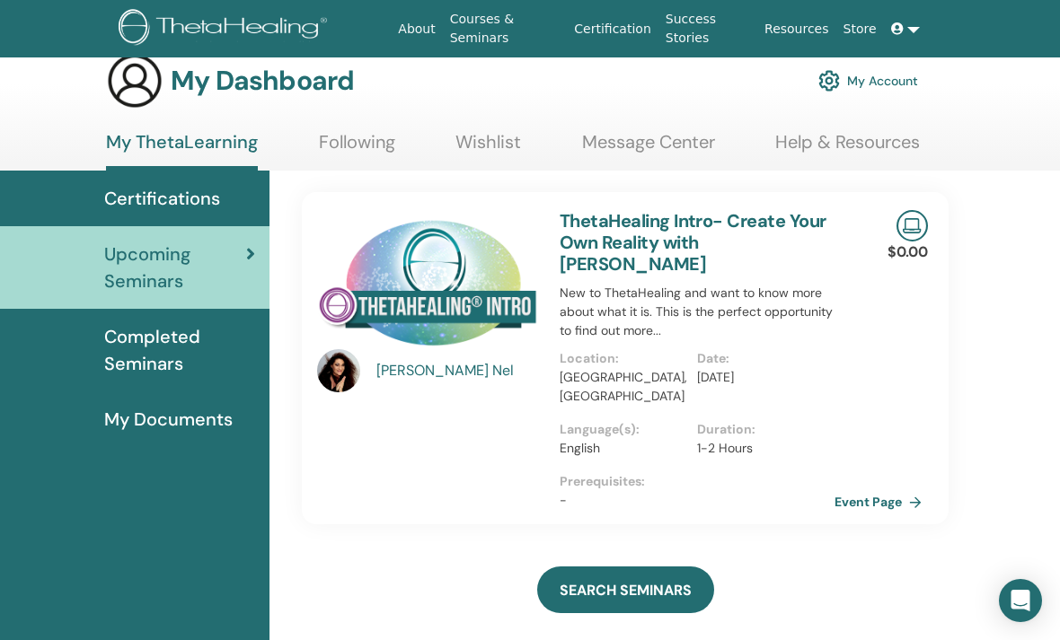
click at [897, 489] on link "Event Page" at bounding box center [881, 502] width 94 height 27
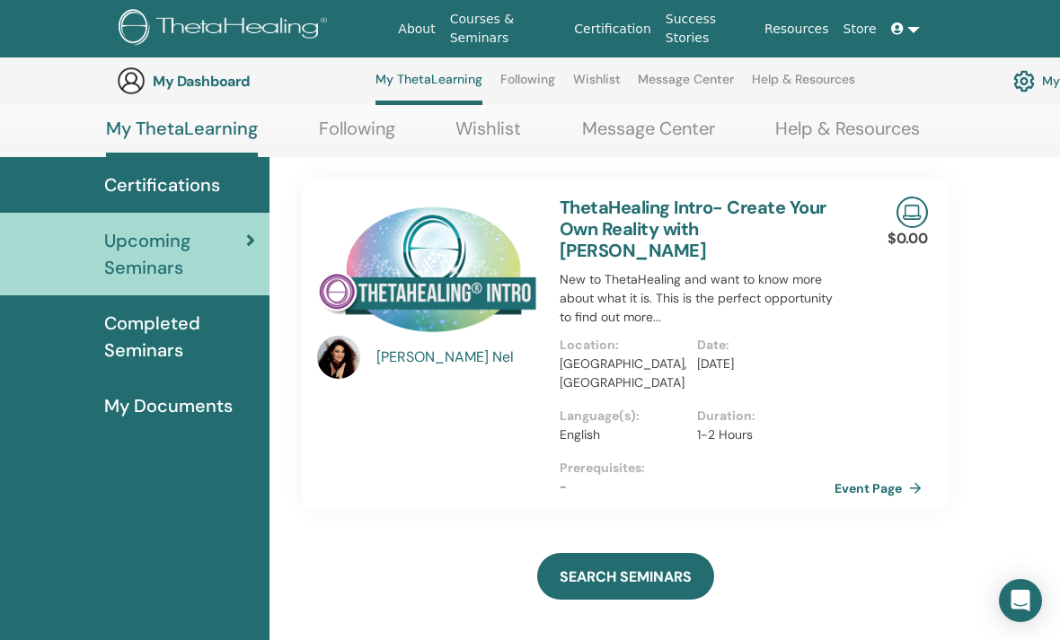
scroll to position [0, 0]
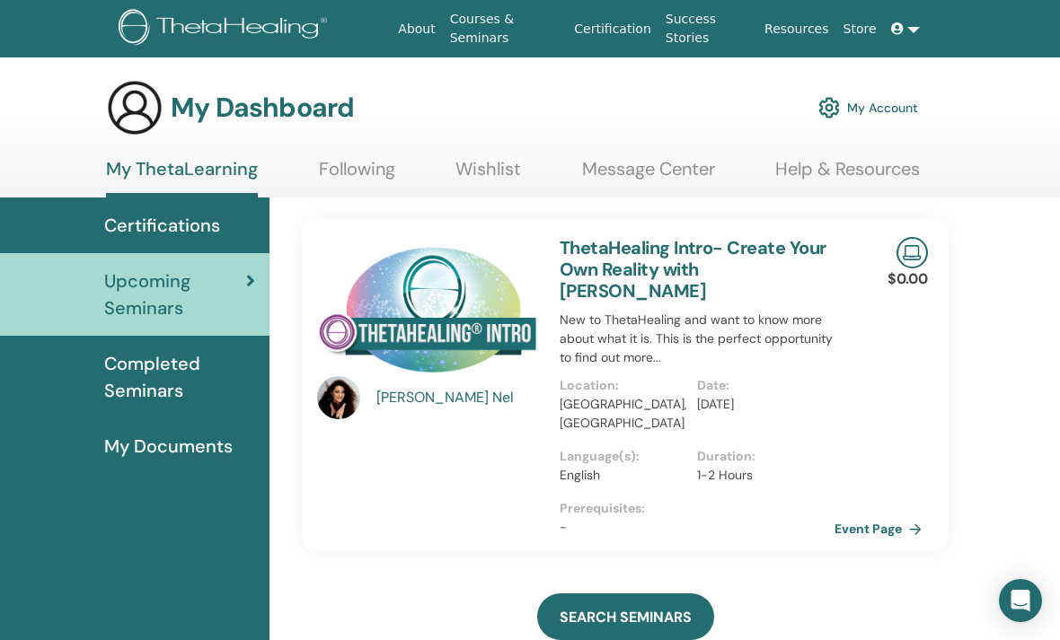
click at [489, 180] on link "Wishlist" at bounding box center [488, 175] width 66 height 35
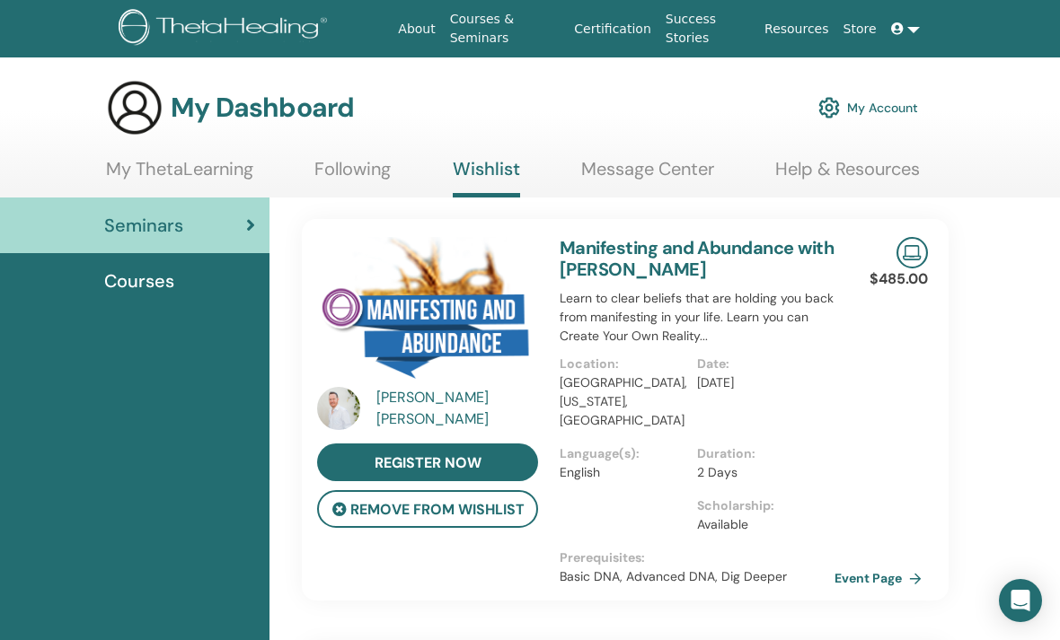
click at [445, 410] on div "[PERSON_NAME]" at bounding box center [459, 408] width 166 height 43
click at [334, 413] on img at bounding box center [338, 408] width 43 height 43
click at [606, 263] on link "Manifesting and Abundance with [PERSON_NAME]" at bounding box center [696, 258] width 274 height 45
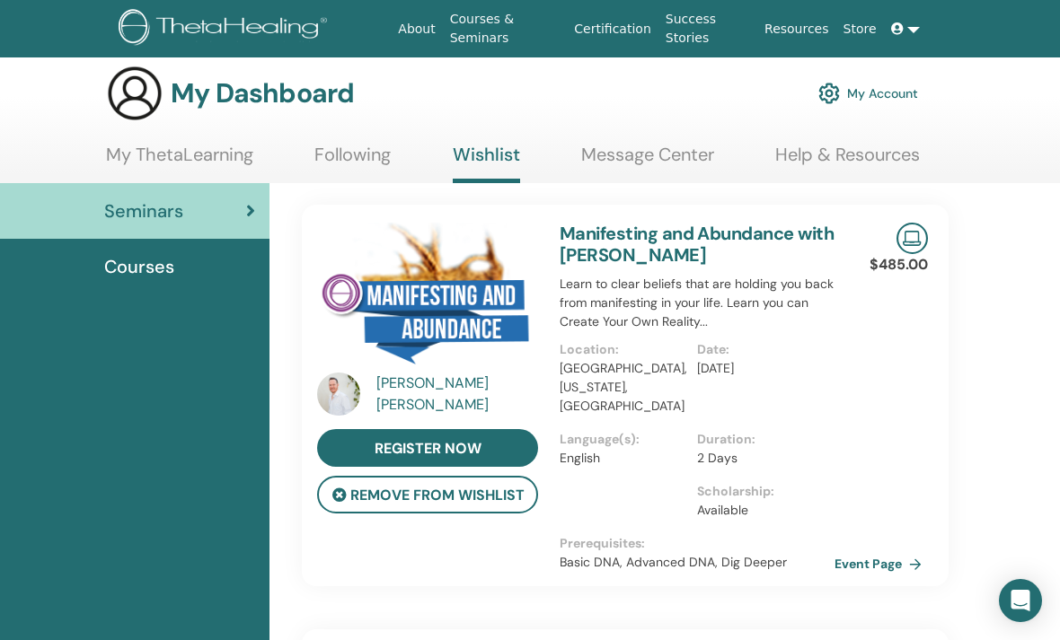
click at [675, 247] on link "Manifesting and Abundance with [PERSON_NAME]" at bounding box center [696, 244] width 274 height 45
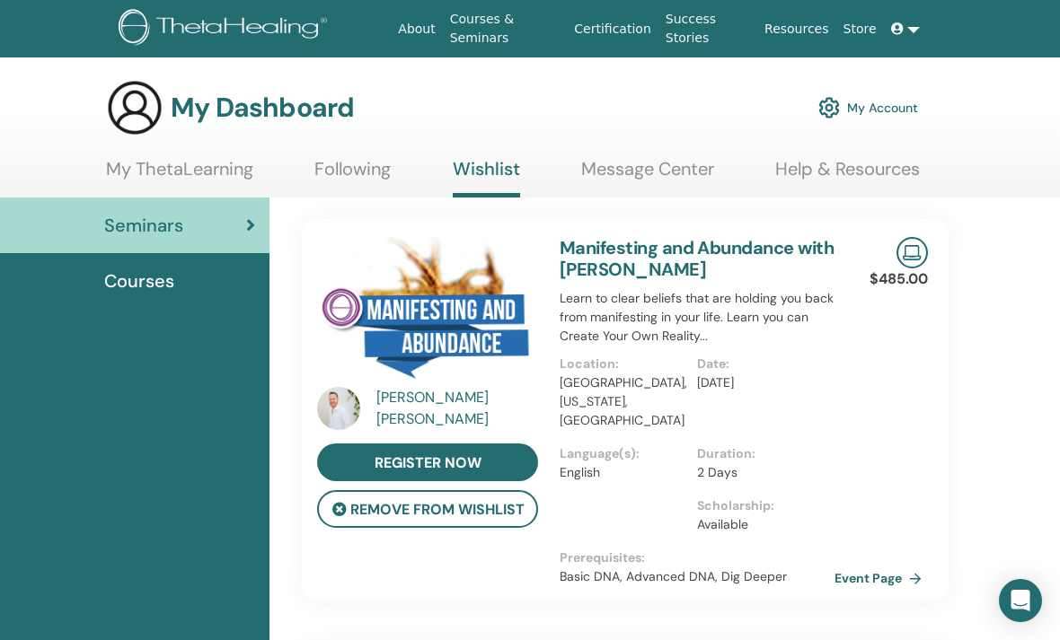
click at [458, 320] on img at bounding box center [427, 314] width 221 height 155
click at [695, 260] on link "Manifesting and Abundance with [PERSON_NAME]" at bounding box center [696, 258] width 274 height 45
click at [724, 277] on link "Manifesting and Abundance with [PERSON_NAME]" at bounding box center [696, 258] width 274 height 45
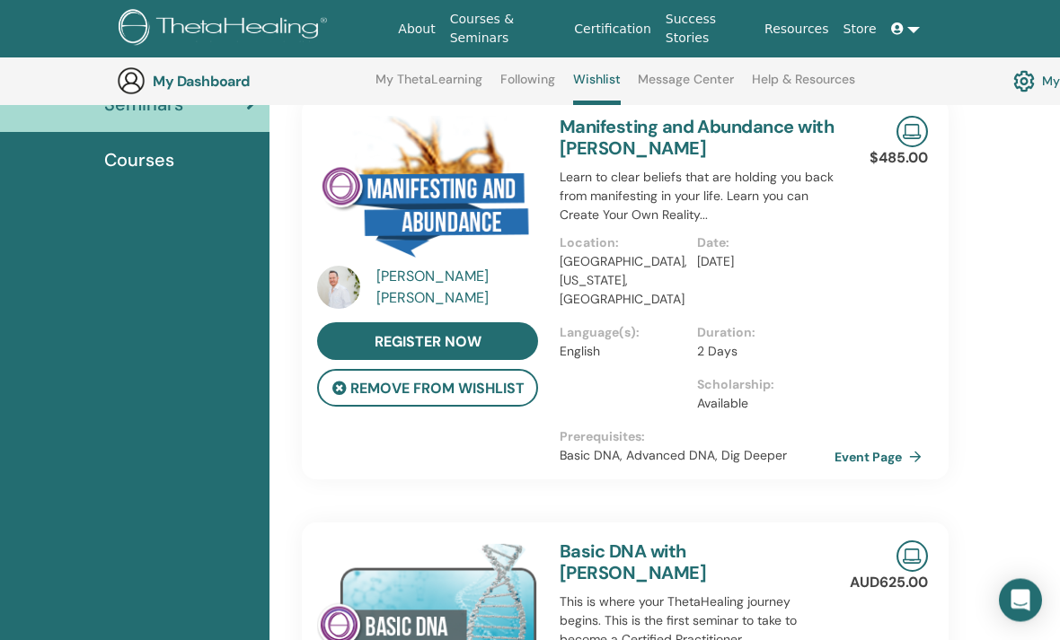
scroll to position [167, 0]
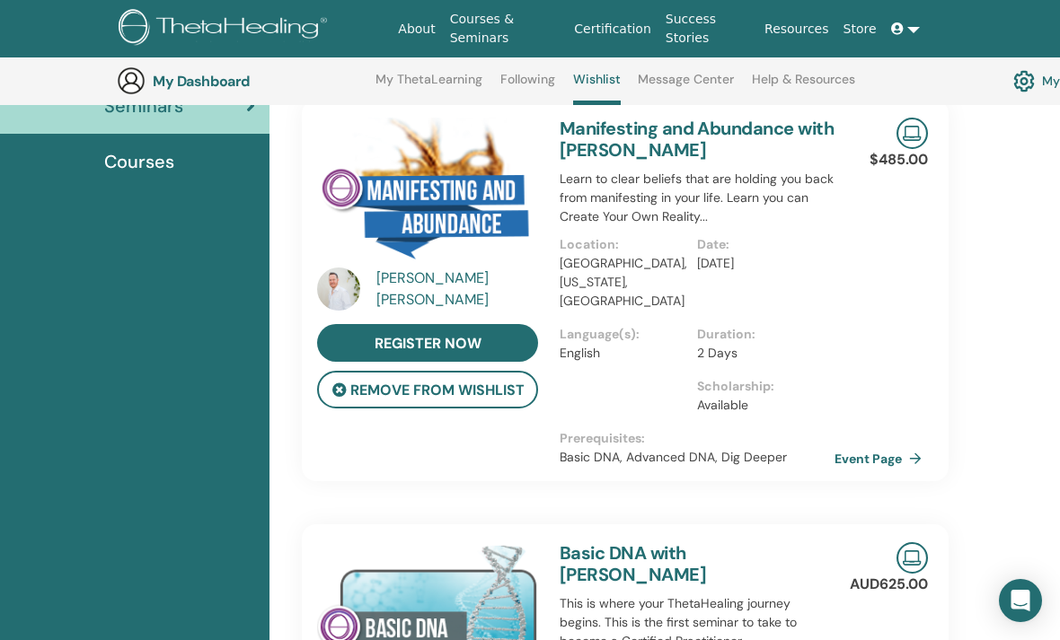
click at [891, 469] on link "Event Page" at bounding box center [881, 458] width 94 height 27
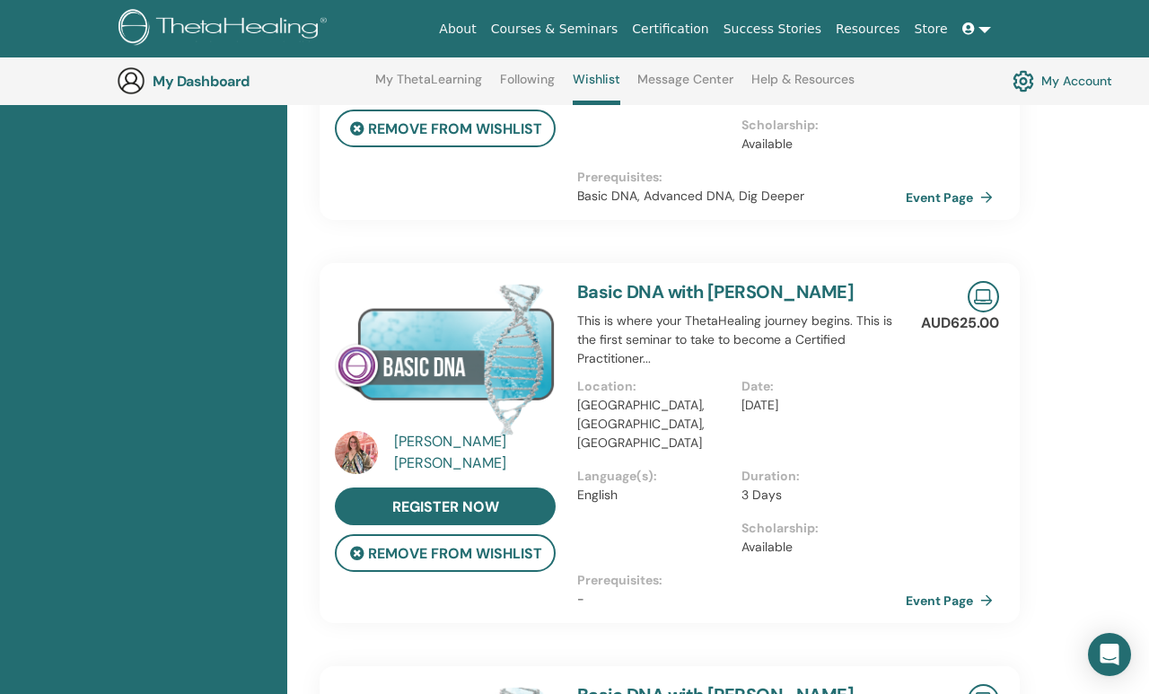
scroll to position [428, 0]
click at [901, 312] on p "This is where your ThetaHealing journey begins. This is the first seminar to ta…" at bounding box center [741, 340] width 329 height 57
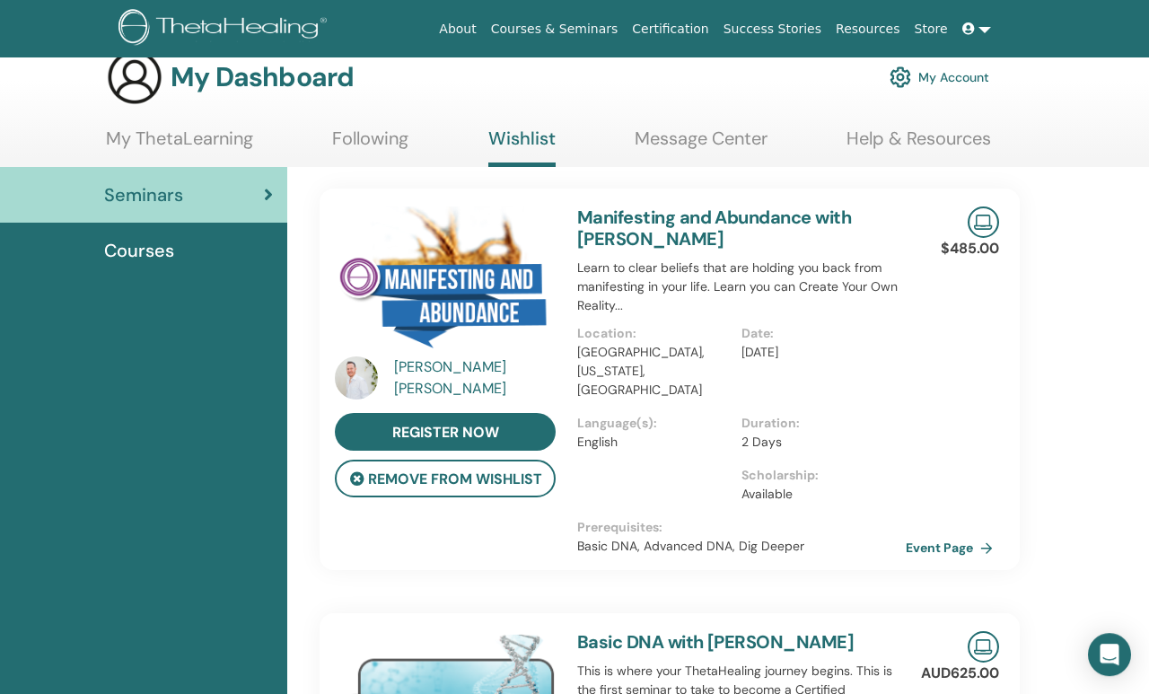
scroll to position [0, 0]
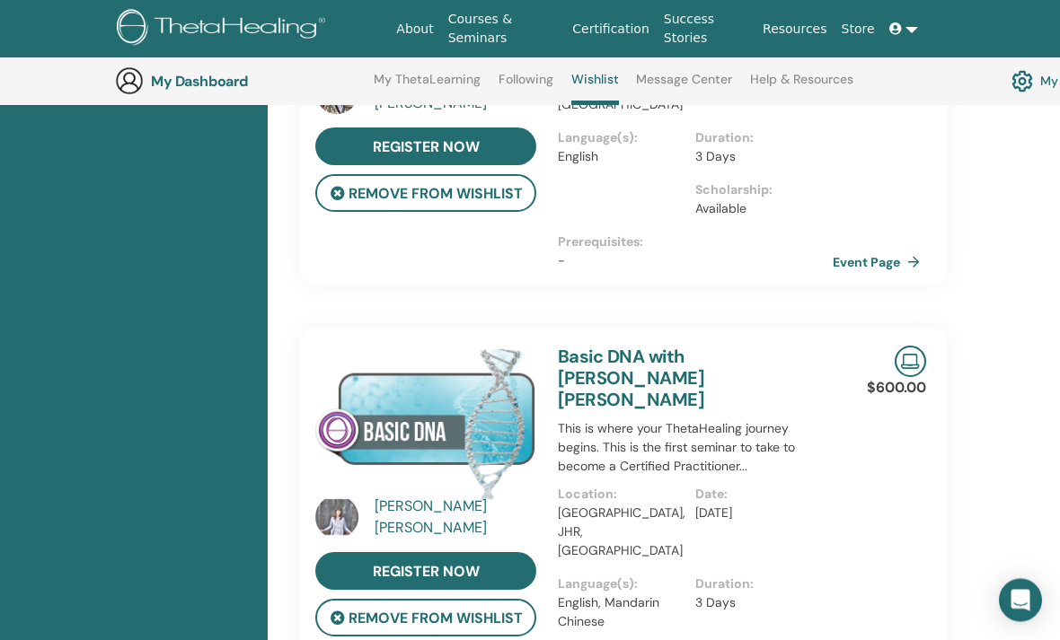
scroll to position [761, 2]
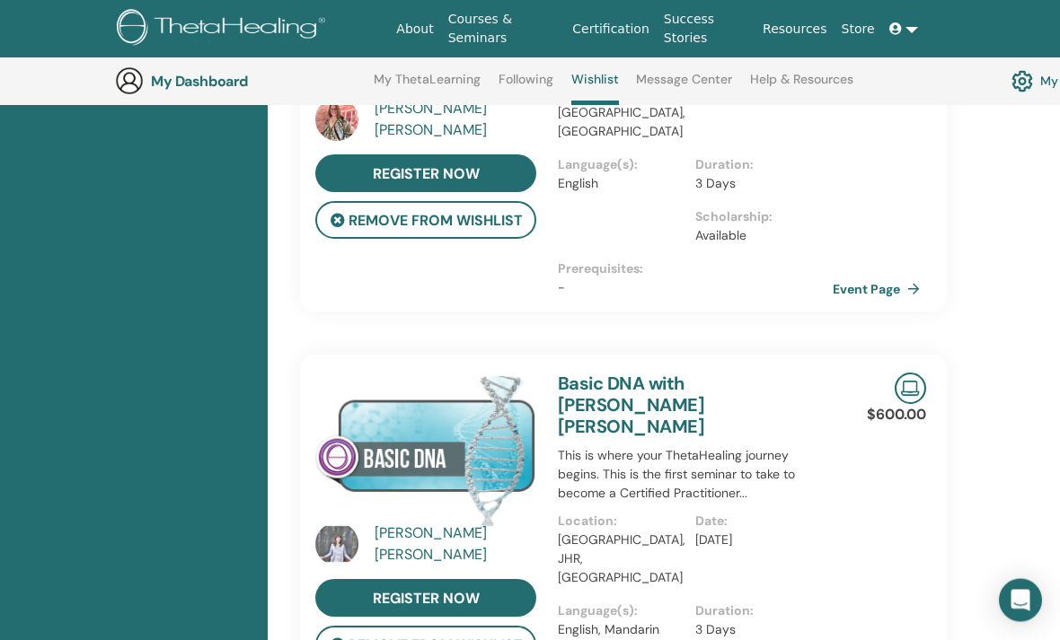
click at [538, 80] on link "Following" at bounding box center [525, 86] width 55 height 29
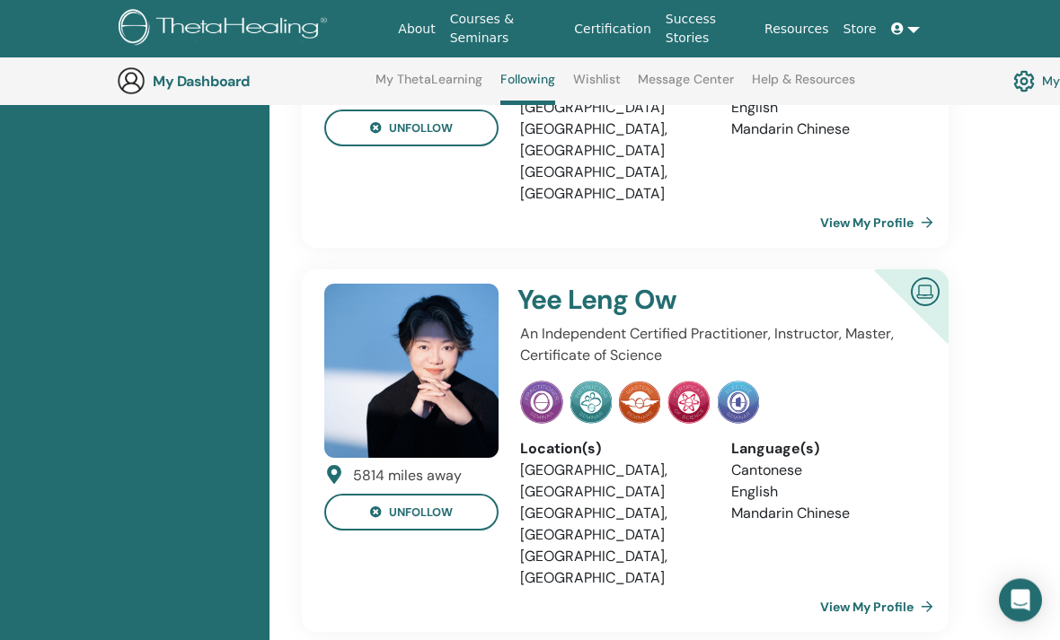
scroll to position [227, 0]
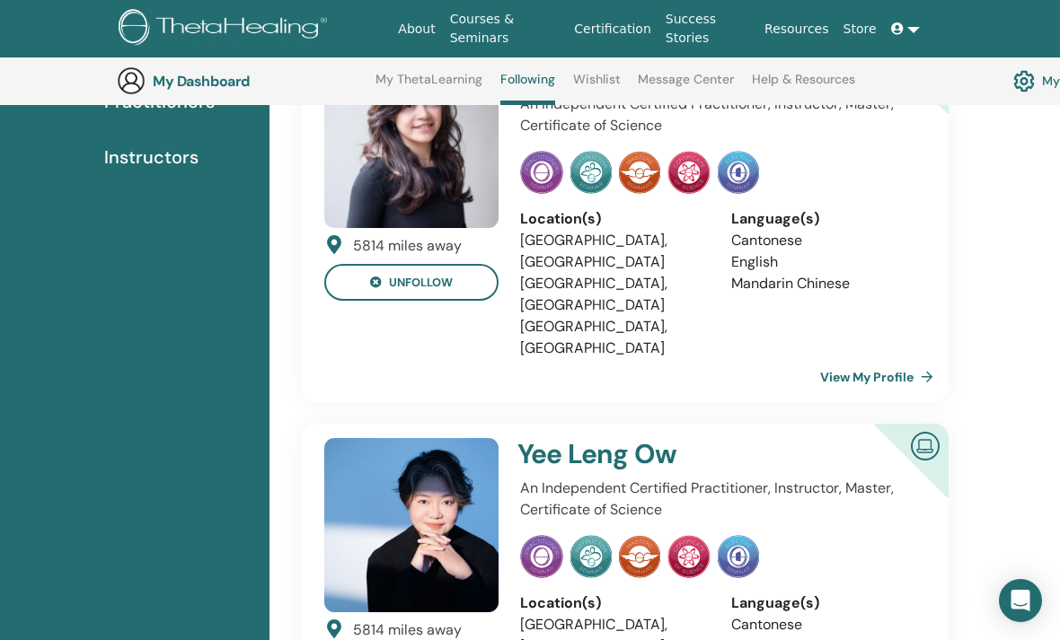
click at [594, 84] on link "Wishlist" at bounding box center [597, 86] width 48 height 29
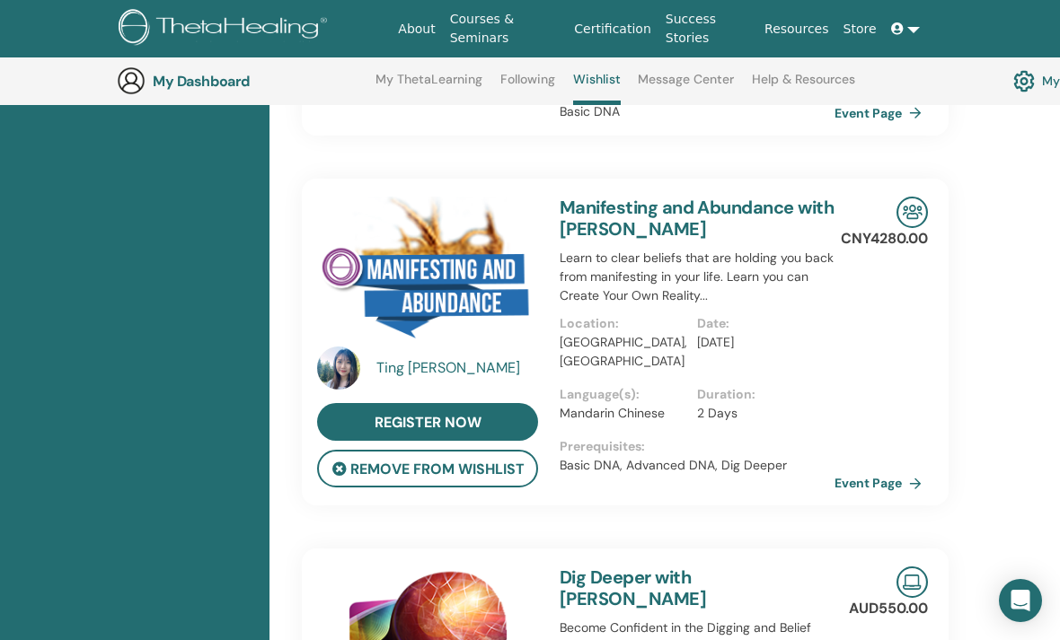
scroll to position [1835, 0]
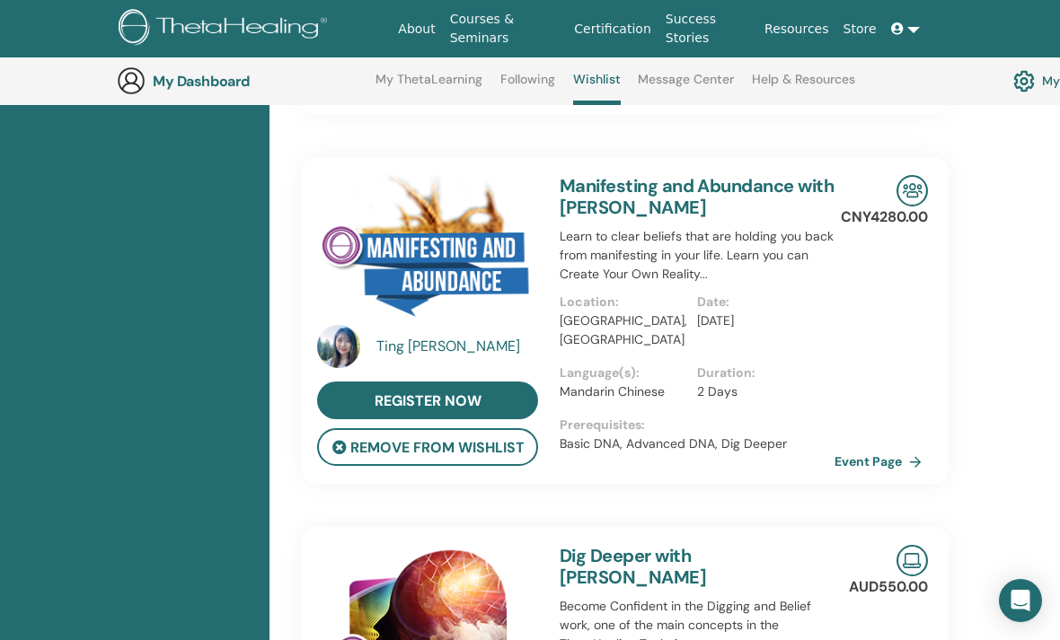
click at [525, 84] on link "Following" at bounding box center [527, 86] width 55 height 29
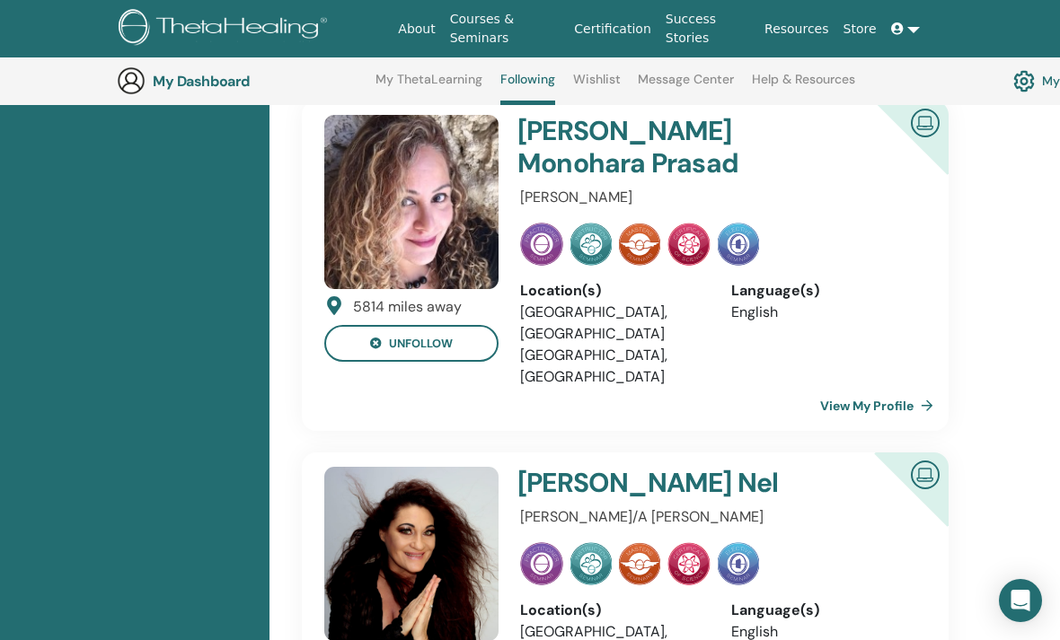
scroll to position [938, 0]
